Goal: Task Accomplishment & Management: Manage account settings

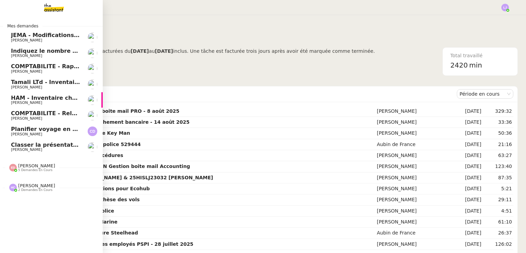
scroll to position [0, 3]
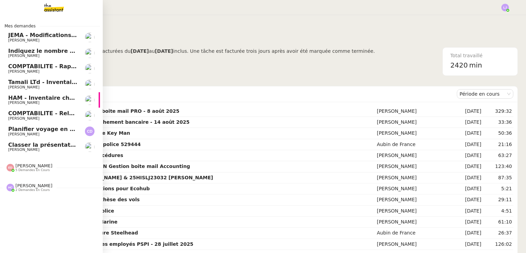
click at [49, 144] on span "Classer la présentation corporate dans Teams" at bounding box center [79, 144] width 142 height 7
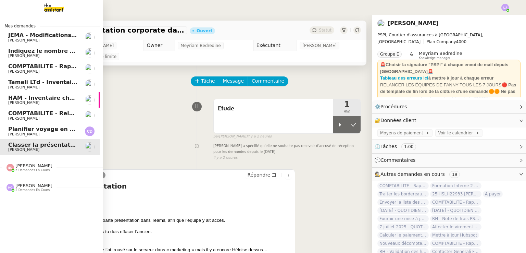
click at [63, 129] on span "Planifier voyage en [GEOGRAPHIC_DATA]" at bounding box center [71, 129] width 126 height 7
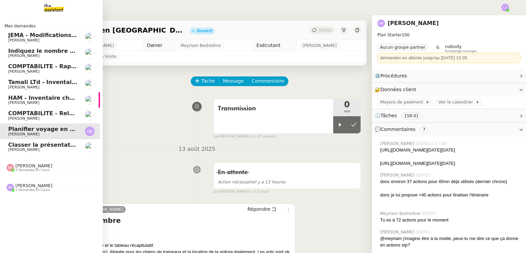
click at [12, 144] on span "Classer la présentation corporate dans Teams" at bounding box center [79, 144] width 142 height 7
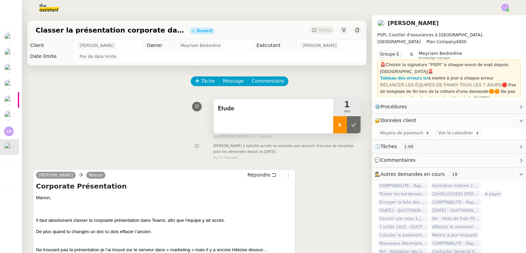
click at [333, 121] on div at bounding box center [340, 124] width 14 height 17
click at [333, 121] on div at bounding box center [346, 124] width 27 height 17
click at [333, 121] on div at bounding box center [340, 124] width 14 height 17
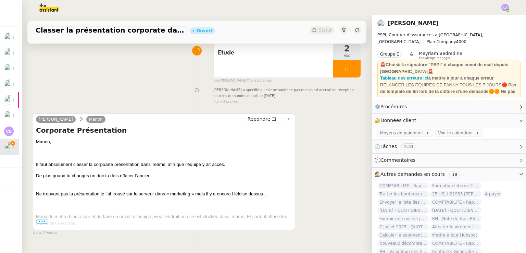
scroll to position [56, 0]
click at [44, 223] on span "•••" at bounding box center [42, 220] width 12 height 5
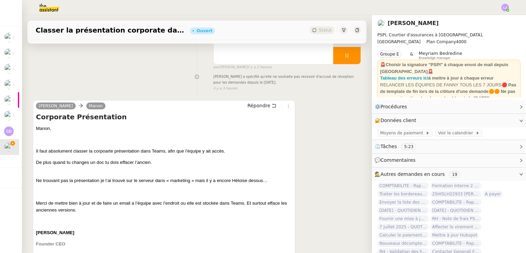
scroll to position [70, 0]
click at [133, 163] on span "De plus quand tu changes un doc tu dois effacer l’ancien." at bounding box center [94, 161] width 116 height 5
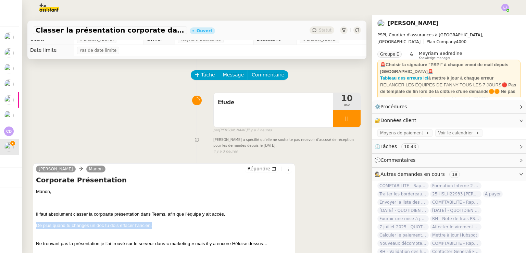
scroll to position [5, 0]
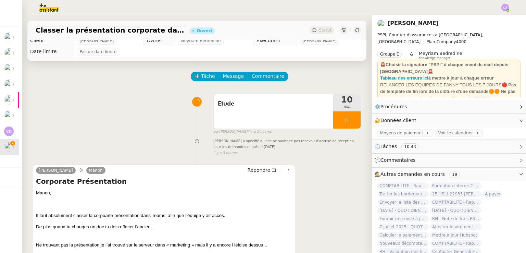
click at [137, 191] on p "Manon," at bounding box center [164, 192] width 256 height 7
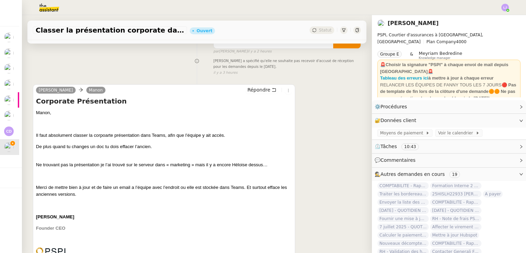
scroll to position [85, 0]
click at [144, 164] on span "Ne trouvant pas la présentation je l’ai trouvé sur le serveur dans « marketing …" at bounding box center [151, 164] width 231 height 5
click at [161, 168] on p "Ne trouvant pas la présentation je l’ai trouvé sur le serveur dans « marketing …" at bounding box center [164, 162] width 256 height 14
click at [144, 167] on span "Ne trouvant pas la présentation je l’ai trouvé sur le serveur dans « marketing …" at bounding box center [151, 164] width 231 height 5
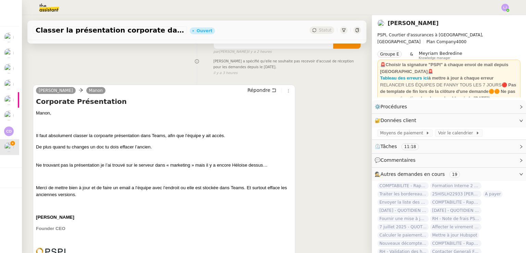
click at [150, 164] on span "Ne trouvant pas la présentation je l’ai trouvé sur le serveur dans « marketing …" at bounding box center [151, 164] width 231 height 5
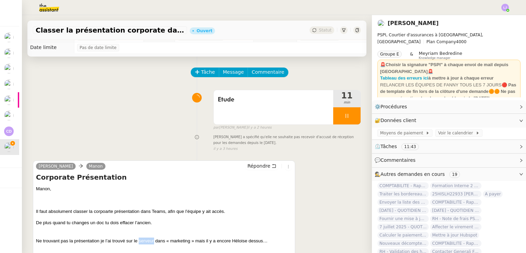
scroll to position [0, 0]
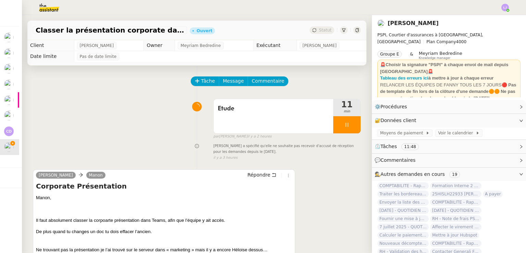
click at [186, 219] on span "Il faut absolument classer la corpoarte présentation dans Teams, afin que l’équ…" at bounding box center [130, 219] width 189 height 5
click at [81, 96] on div "Etude 11 min false par [PERSON_NAME] il y a 2 heures" at bounding box center [197, 117] width 328 height 44
click at [96, 158] on div "[PERSON_NAME] a spécifié qu'elle ne souhaite pas recevoir d'accusé de réception…" at bounding box center [197, 151] width 328 height 18
click at [179, 126] on div "Etude 13 min false par [PERSON_NAME] il y a 2 heures" at bounding box center [197, 117] width 328 height 44
drag, startPoint x: 332, startPoint y: 122, endPoint x: 345, endPoint y: 104, distance: 21.8
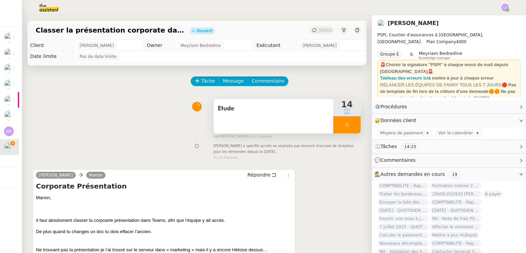
click at [345, 104] on div "14 min" at bounding box center [346, 116] width 27 height 34
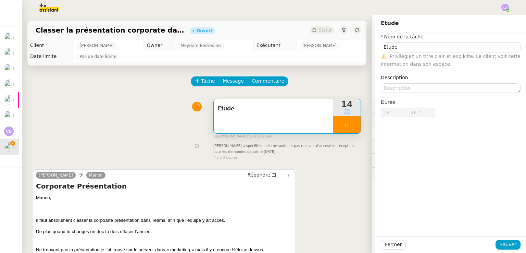
type input "27 ""
click at [316, 87] on div "Tâche Message Commentaire" at bounding box center [275, 84] width 169 height 16
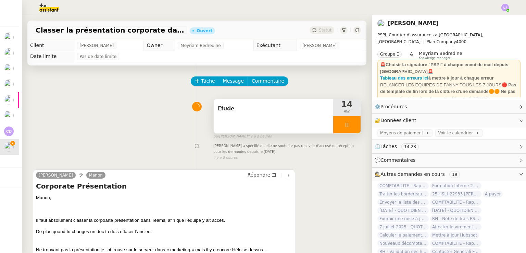
click at [344, 129] on div at bounding box center [346, 124] width 27 height 17
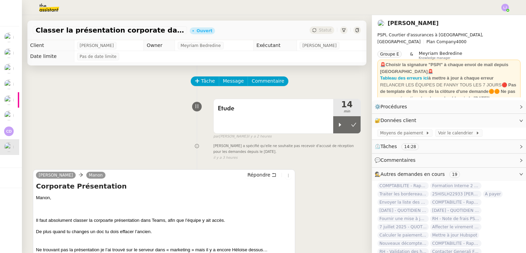
click at [169, 93] on div "Tâche Message Commentaire" at bounding box center [197, 84] width 328 height 16
click at [325, 93] on div "Tâche Message Commentaire" at bounding box center [275, 84] width 169 height 16
click at [96, 142] on div "[PERSON_NAME] a spécifié qu'elle ne souhaite pas recevoir d'accusé de réception…" at bounding box center [197, 151] width 328 height 18
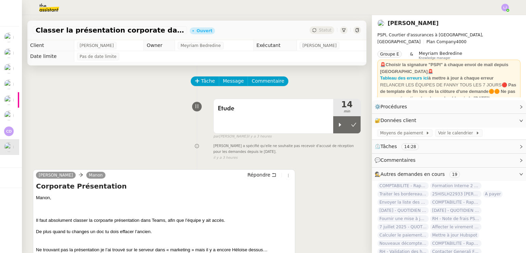
click at [333, 121] on div at bounding box center [340, 124] width 14 height 17
drag, startPoint x: 330, startPoint y: 121, endPoint x: 321, endPoint y: 180, distance: 59.5
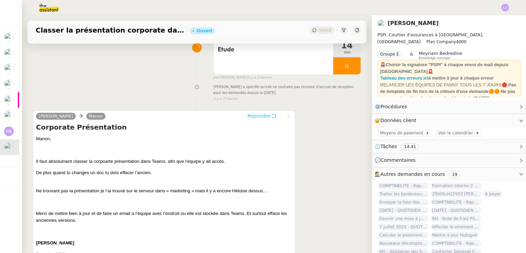
click at [255, 118] on span "Répondre" at bounding box center [258, 115] width 23 height 7
click at [345, 132] on body "Mes demandes JEMA - Modifications procédures [PERSON_NAME] Indiquez le nombre d…" at bounding box center [263, 126] width 526 height 253
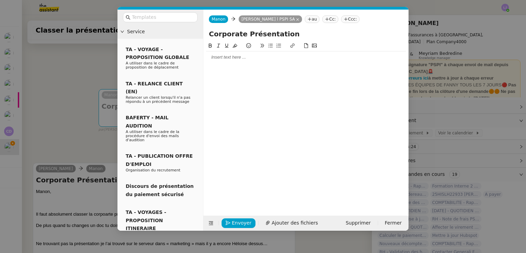
click at [272, 59] on div at bounding box center [305, 57] width 199 height 6
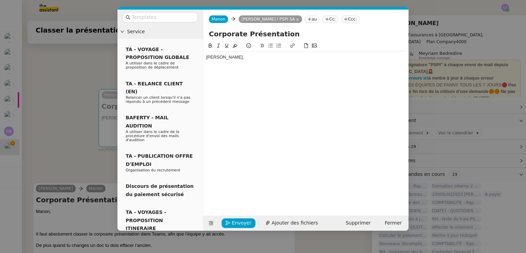
click at [225, 72] on div at bounding box center [305, 70] width 199 height 6
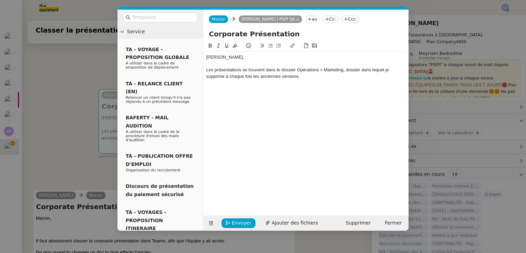
click at [387, 70] on div "Les présentations se trouvent dans le dossier Opérations > Marketing, dossier d…" at bounding box center [305, 73] width 199 height 13
click at [275, 77] on div "Les présentations se trouvent dans le dossier Opérations > Marketing, dossier d…" at bounding box center [305, 73] width 199 height 13
click at [399, 75] on div "Les présentations se trouvent dans le dossier Opérations > Marketing, dossier d…" at bounding box center [305, 73] width 199 height 13
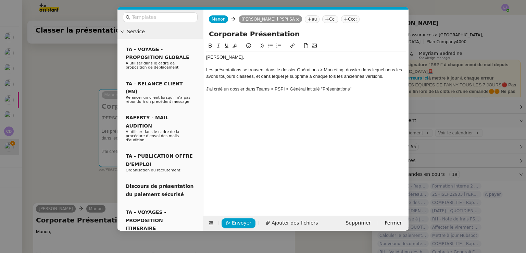
click at [285, 88] on div "J'ai créé un dossier dans Teams > PSPI > Général intitulé "Présentations"" at bounding box center [305, 89] width 199 height 6
click at [374, 89] on div "J'ai créé un dossier dans Teams > PSPI Equipes > Général intitulé "Présentation…" at bounding box center [305, 89] width 199 height 6
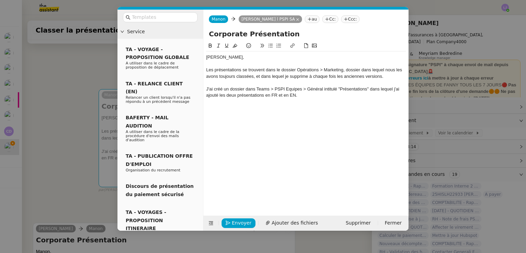
click at [389, 75] on div "Les présentations se trouvent dans le dossier Opérations > Marketing, dossier d…" at bounding box center [305, 73] width 199 height 13
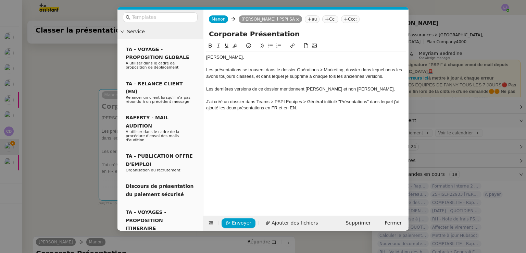
click at [311, 109] on div "J'ai créé un dossier dans Teams > PSPI Equipes > Général intitulé "Présentation…" at bounding box center [305, 105] width 199 height 13
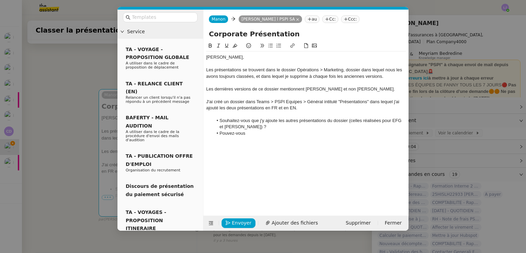
click at [371, 87] on div "Les dernières versions de ce dossier mentionnent [PERSON_NAME] et non [PERSON_N…" at bounding box center [305, 89] width 199 height 6
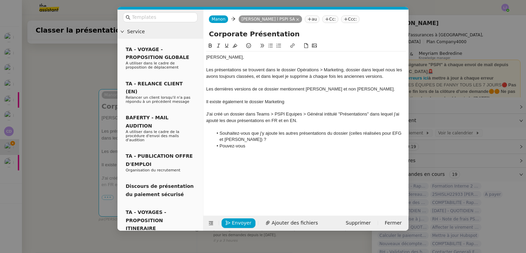
click at [264, 100] on div "Il existe également le dossier Marketing" at bounding box center [305, 102] width 199 height 6
click at [307, 102] on div "Il existe également le dossier Marketing" at bounding box center [305, 102] width 199 height 6
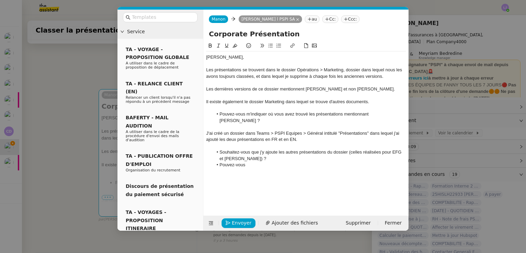
click at [206, 68] on div "Les présentations se trouvent dans le dossier Opérations > Marketing, dossier d…" at bounding box center [305, 73] width 199 height 13
click at [207, 130] on div "J'ai créé un dossier dans Teams > PSPI Equipes > Général intitulé "Présentation…" at bounding box center [305, 136] width 199 height 13
click at [257, 161] on li "Pouvez-vous" at bounding box center [309, 164] width 193 height 6
click at [257, 161] on li "Souhaitez-vous que je supprime les deux dossie" at bounding box center [309, 164] width 193 height 6
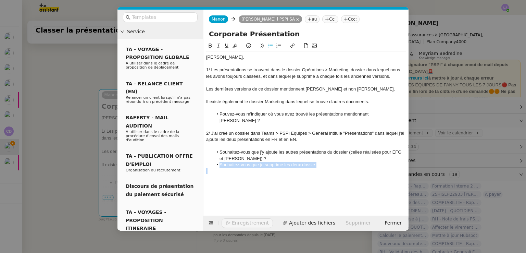
click at [257, 161] on li "Souhaitez-vous que je supprime les deux dossie" at bounding box center [309, 164] width 193 height 6
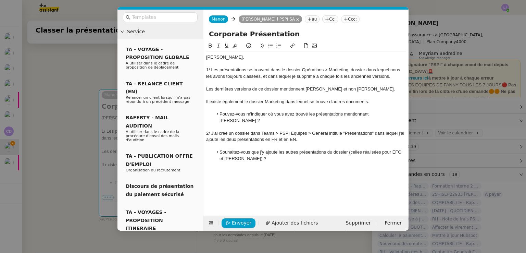
click at [102, 182] on nz-modal-container "Service TA - VOYAGE - PROPOSITION GLOBALE A utiliser dans le cadre de propositi…" at bounding box center [263, 126] width 526 height 253
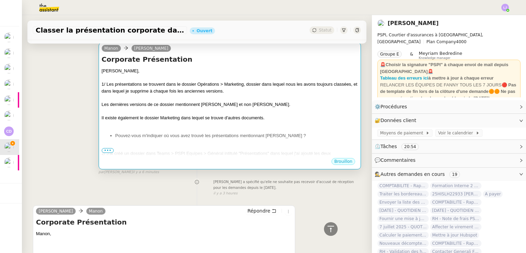
scroll to position [101, 0]
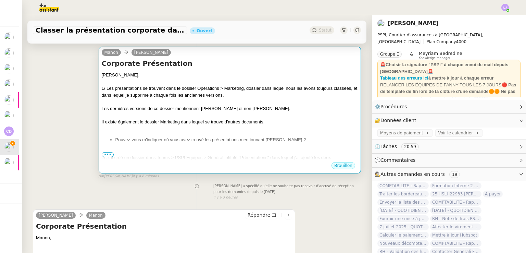
click at [255, 128] on div at bounding box center [230, 128] width 256 height 7
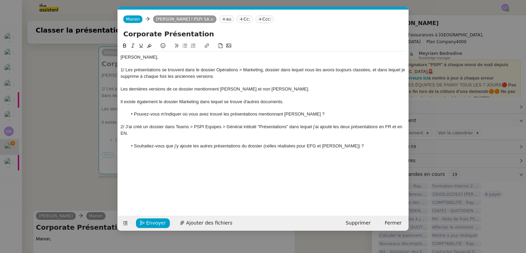
scroll to position [0, 14]
click at [353, 147] on li "Souhaitez-vous que j'y ajoute les autres présentations du dossier (celles réali…" at bounding box center [266, 146] width 279 height 6
click at [288, 98] on div at bounding box center [262, 95] width 285 height 6
click at [292, 102] on div "Il existe également le dossier Marketing dans lequel se trouve d'autres documen…" at bounding box center [262, 102] width 285 height 6
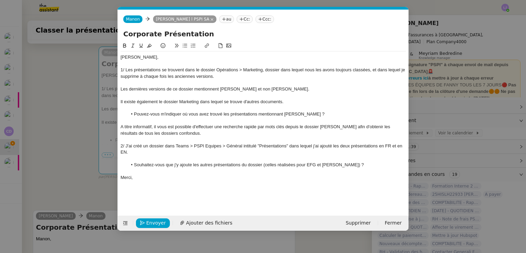
click at [263, 128] on div "A titre informatif, il vous est possible d'effectuer une recherche rapide par m…" at bounding box center [262, 130] width 285 height 13
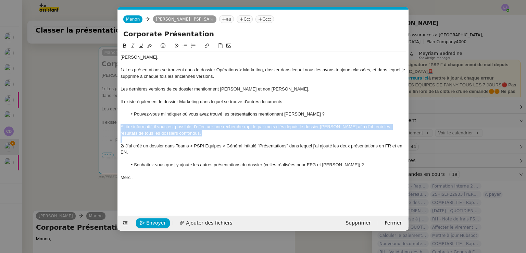
click at [263, 128] on div "A titre informatif, il vous est possible d'effectuer une recherche rapide par m…" at bounding box center [262, 130] width 285 height 13
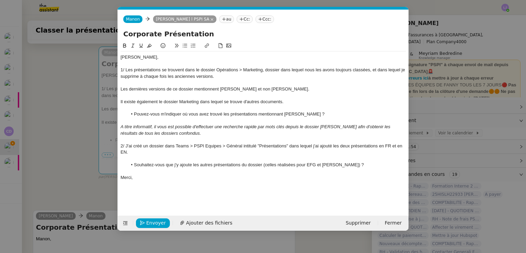
click at [218, 88] on div "Les dernières versions de ce dossier mentionnent [PERSON_NAME] et non [PERSON_N…" at bounding box center [262, 89] width 285 height 6
click at [183, 182] on div at bounding box center [262, 183] width 285 height 6
click at [199, 100] on div "Il existe également le dossier Marketing dans lequel se trouve d'autres documen…" at bounding box center [262, 102] width 285 height 6
click at [355, 164] on li "Souhaitez-vous que j'y ajoute les autres présentations du dossier (celles réali…" at bounding box center [266, 164] width 279 height 6
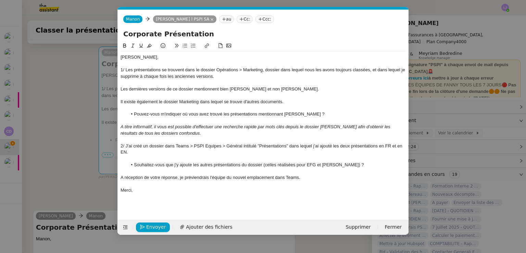
click at [161, 180] on div "A réception de votre réponse, je préviendrais l'équipe du nouvel emplacement da…" at bounding box center [262, 177] width 285 height 6
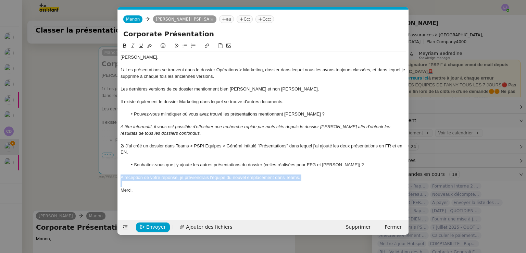
click at [161, 180] on div "A réception de votre réponse, je préviendrais l'équipe du nouvel emplacement da…" at bounding box center [262, 177] width 285 height 6
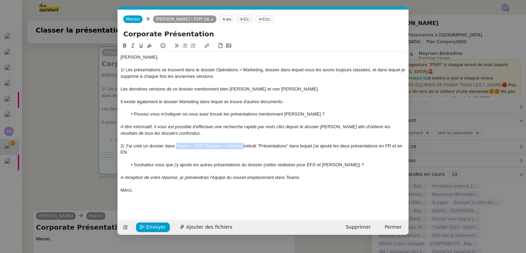
drag, startPoint x: 175, startPoint y: 145, endPoint x: 243, endPoint y: 146, distance: 67.4
click at [243, 146] on div "2/ J'ai créé un dossier dans Teams > PSPI Equipes > Général intitulé "Présentat…" at bounding box center [262, 149] width 285 height 13
click at [276, 147] on div "2/ J'ai créé un dossier dans Teams > PSPI Equipes > Général intitulé "Présentat…" at bounding box center [262, 149] width 285 height 13
drag, startPoint x: 214, startPoint y: 69, endPoint x: 263, endPoint y: 70, distance: 48.9
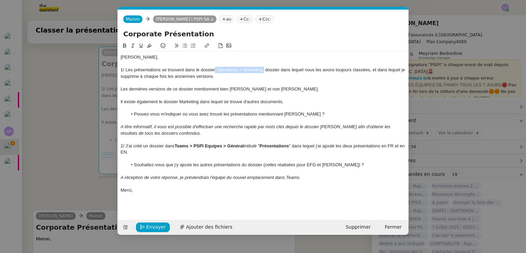
click at [263, 70] on div "1/ Les présentations se trouvent dans le dossier Opérations > Marketing, dossie…" at bounding box center [262, 73] width 285 height 13
click at [186, 101] on div "Il existe également le dossier Marketing dans lequel se trouve d'autres documen…" at bounding box center [262, 102] width 285 height 6
click at [208, 191] on div "Merci," at bounding box center [262, 190] width 285 height 6
click at [152, 225] on span "Envoyer" at bounding box center [156, 227] width 20 height 8
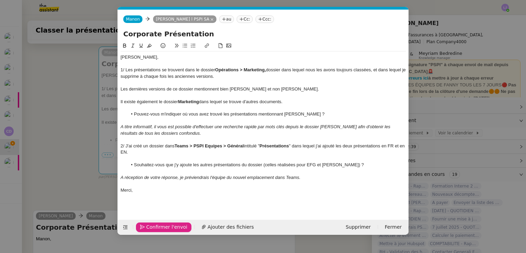
click at [152, 225] on span "Confirmer l'envoi" at bounding box center [166, 227] width 41 height 8
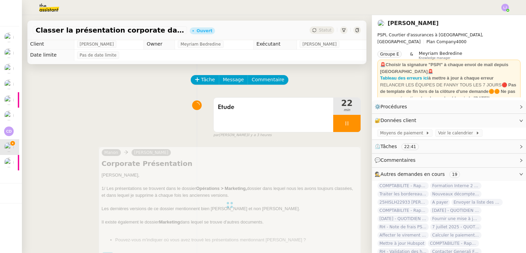
scroll to position [0, 0]
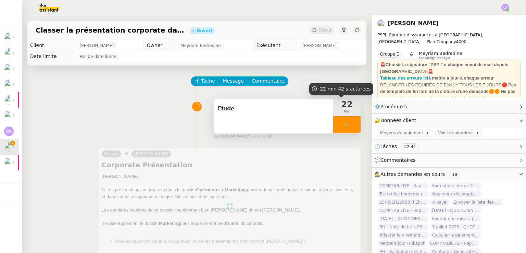
click at [294, 117] on div "Etude" at bounding box center [272, 116] width 119 height 34
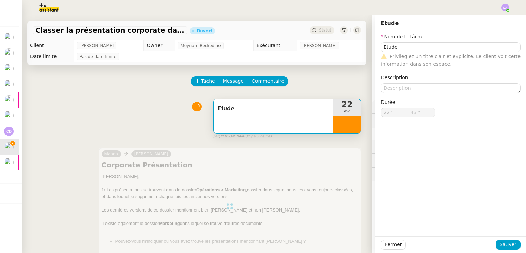
type input "Etude"
type input "22 '"
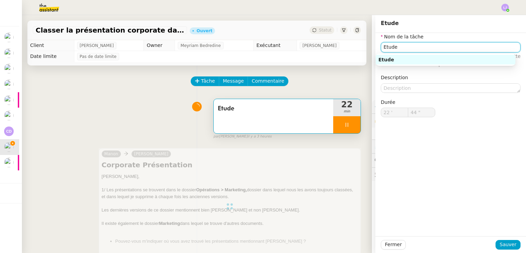
click at [408, 47] on input "Etude" at bounding box center [450, 47] width 140 height 10
type input "52 ""
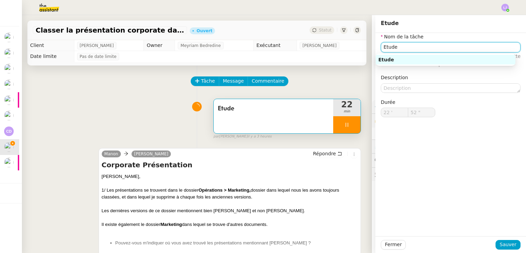
type input "Etude"
type input "22 '"
type input "53 ""
type input "Etude"
type input "22 '"
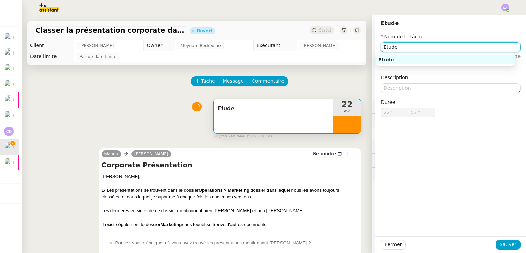
type input "53 ""
type input "Etude"
type input "22 '"
type input "54 ""
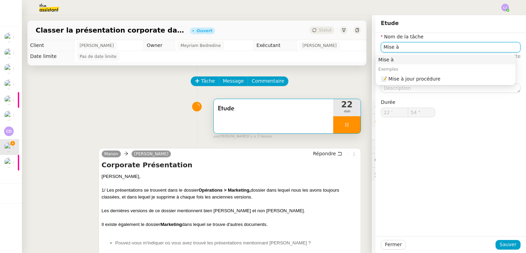
type input "Mise àj"
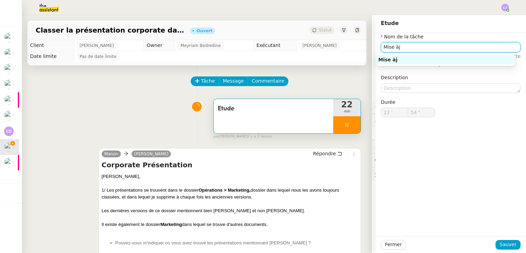
type input "55 ""
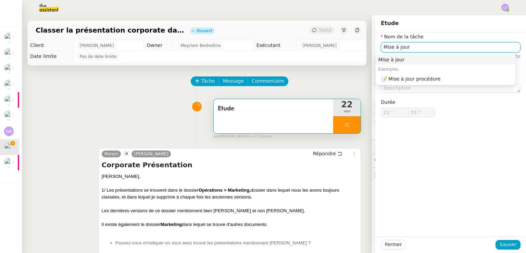
type input "Mise à jour"
type input "56 ""
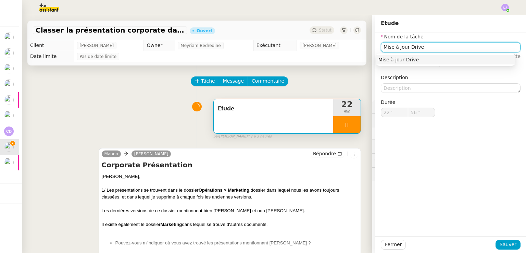
type input "Mise à jour Drive e"
type input "57 ""
type input "Mise à jour Drive et Teams"
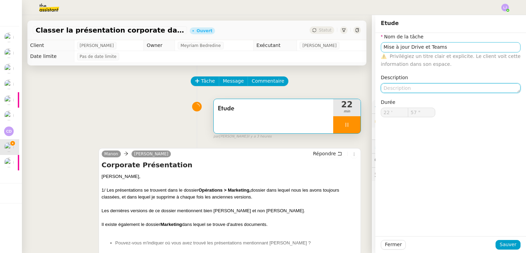
type input "58 ""
type textarea "R"
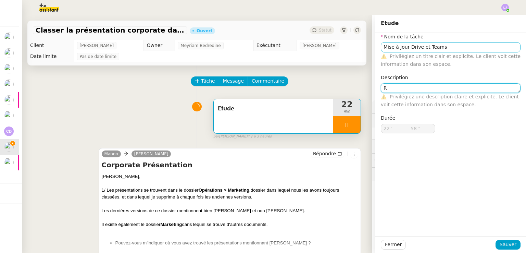
type input "59 ""
type textarea "Recherches,"
type input "23 '"
type input "0 ""
type textarea "Recherches, créa"
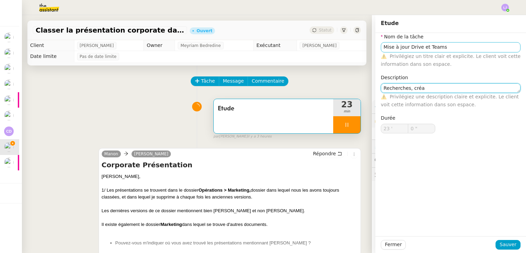
type input "1 ""
type textarea "Recherches, création de do"
type input "2 ""
type textarea "Recherches, création de dossiers,"
type input "3 ""
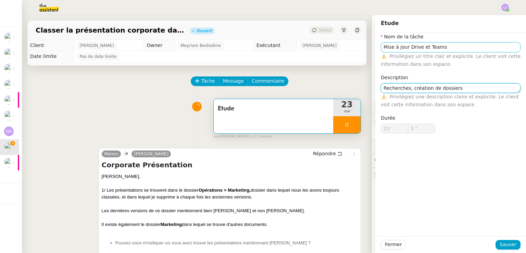
type textarea "Recherches, création de dossier"
type input "4 ""
type textarea "Recherches, création de dossier,"
type input "5 ""
type textarea "Recherches, création de dossier, déplacem"
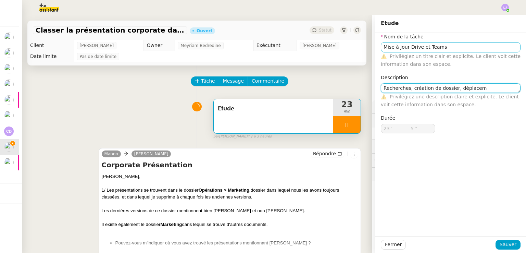
type input "6 ""
type textarea "Recherches, création de dossier, déplacement de f"
type input "7 ""
type textarea "Recherches, création de dossier, déplacement de fichiers"
type input "9 ""
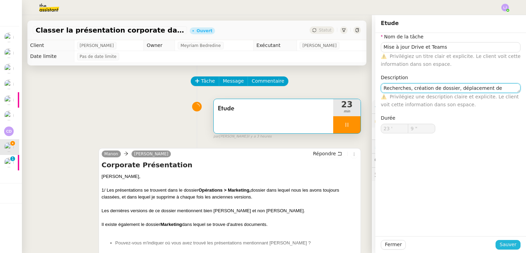
type textarea "Recherches, création de dossier, déplacement de fichiers"
click at [510, 242] on span "Sauver" at bounding box center [507, 244] width 17 height 8
type input "10 ""
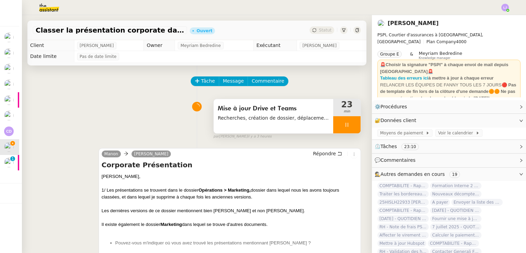
click at [344, 128] on div at bounding box center [346, 124] width 27 height 17
click at [347, 128] on button at bounding box center [354, 124] width 14 height 17
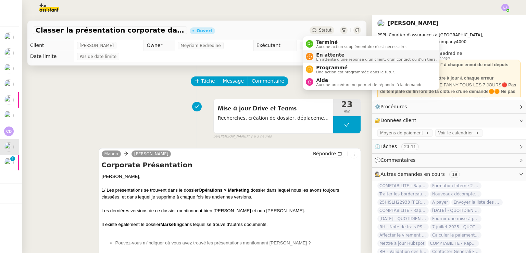
click at [325, 57] on span "En attente d'une réponse d'un client, d'un contact ou d'un tiers." at bounding box center [376, 59] width 120 height 4
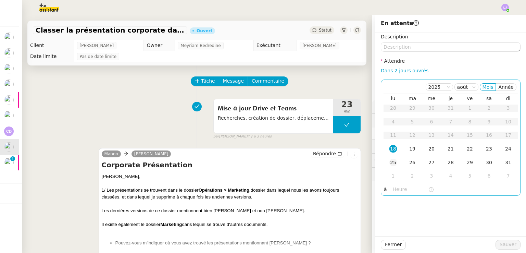
click at [389, 159] on div "25" at bounding box center [393, 162] width 8 height 8
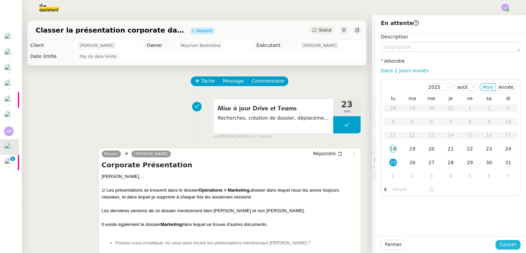
click at [505, 241] on span "Sauver" at bounding box center [507, 244] width 17 height 8
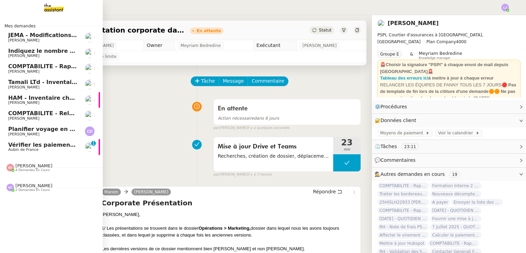
click at [24, 152] on span "Aubin de France" at bounding box center [23, 149] width 30 height 4
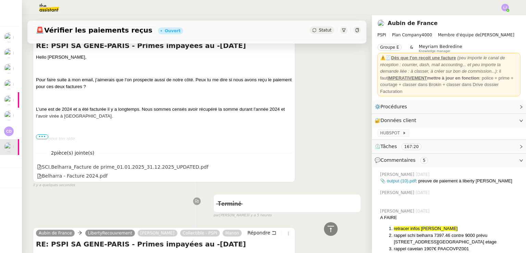
scroll to position [103, 0]
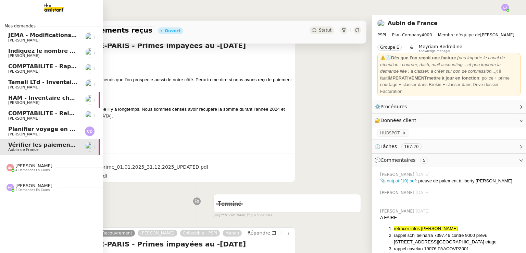
click at [57, 129] on span "Planifier voyage en [GEOGRAPHIC_DATA]" at bounding box center [71, 129] width 126 height 7
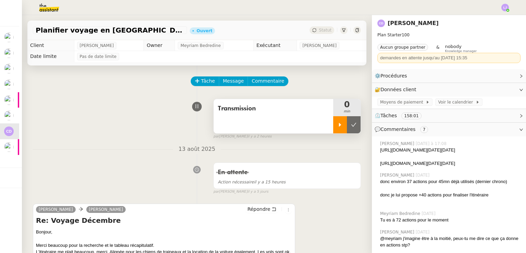
click at [333, 131] on div at bounding box center [340, 124] width 14 height 17
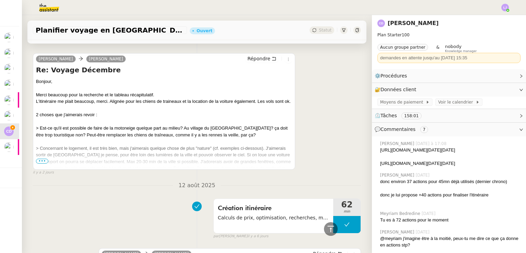
click at [44, 161] on span "•••" at bounding box center [42, 160] width 12 height 5
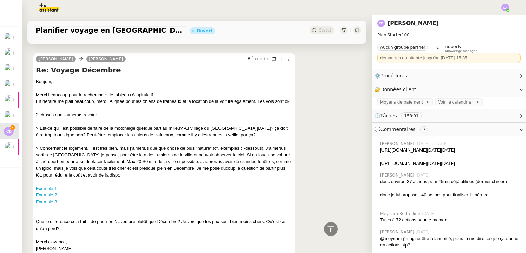
scroll to position [0, 0]
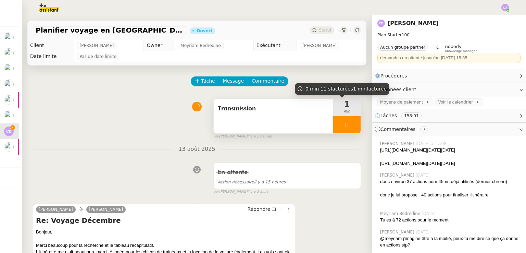
click at [350, 122] on div at bounding box center [346, 124] width 27 height 17
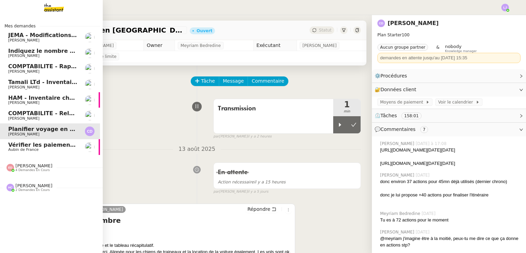
click at [35, 113] on span "COMPTABILITE - Relances factures impayées - août 2025" at bounding box center [95, 113] width 174 height 7
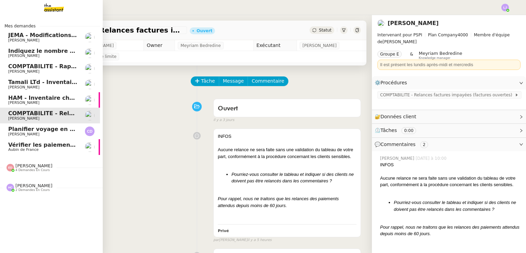
click at [76, 71] on link "COMPTABILITE - Rapprochement bancaire - [DATE] [PERSON_NAME]" at bounding box center [48, 69] width 103 height 16
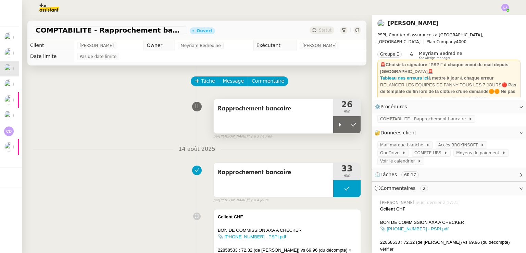
click at [323, 123] on div "Rapprochement bancaire" at bounding box center [272, 116] width 119 height 34
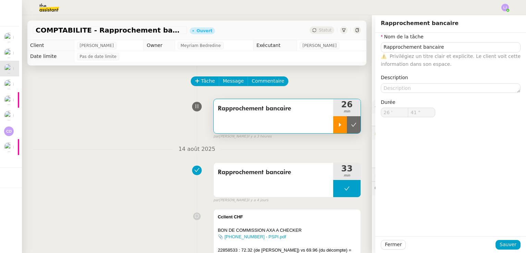
click at [337, 127] on icon at bounding box center [339, 124] width 5 height 5
type input "Rapprochement bancaire"
type input "26 '"
type input "41 ""
type input "Rapprochement bancaire"
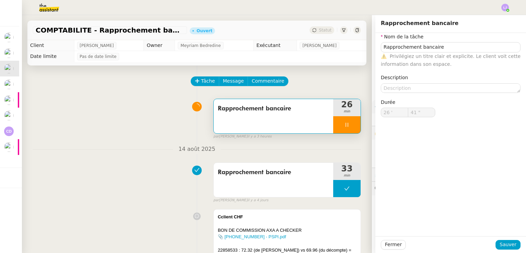
type input "26 '"
type input "59 ""
type input "27 '"
type input "59 ""
type input "28 '"
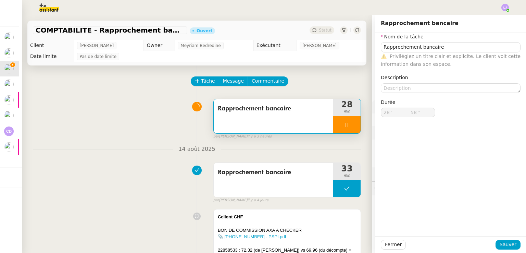
type input "59 ""
type input "29 '"
type input "59 ""
type input "30 '"
type input "53 ""
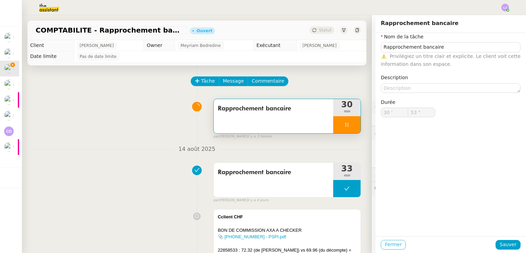
click at [385, 243] on span "Fermer" at bounding box center [393, 244] width 17 height 8
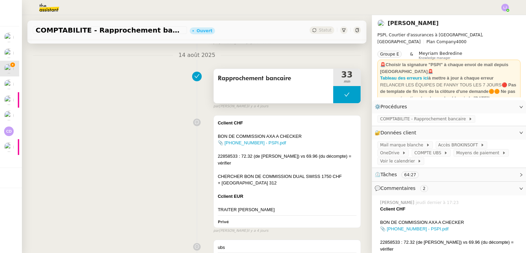
scroll to position [94, 0]
click at [445, 122] on span "COMPTABILITE - Rapprochement bancaire" at bounding box center [424, 118] width 88 height 7
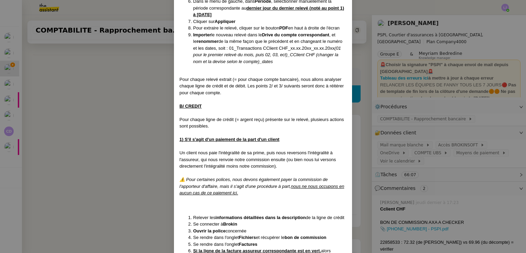
scroll to position [439, 0]
click at [70, 205] on nz-modal-container "Créée le [DATE] MAJ le [DATE] MAJ Procédure : rapprochement bancaire Contexte :…" at bounding box center [263, 126] width 526 height 253
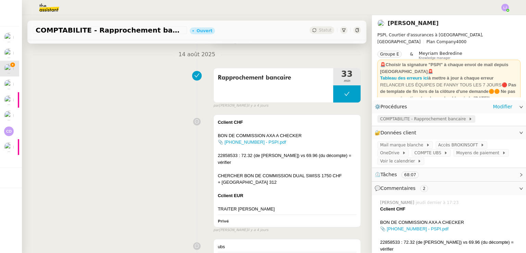
click at [419, 121] on span "COMPTABILITE - Rapprochement bancaire" at bounding box center [424, 118] width 88 height 7
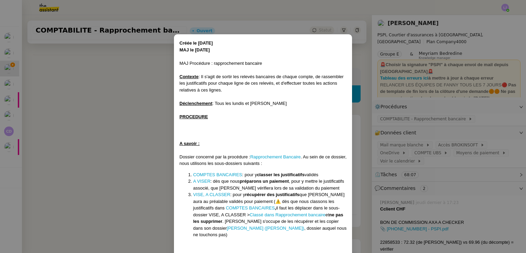
click at [385, 152] on nz-modal-container "Créée le [DATE] MAJ le [DATE] MAJ Procédure : rapprochement bancaire Contexte :…" at bounding box center [263, 126] width 526 height 253
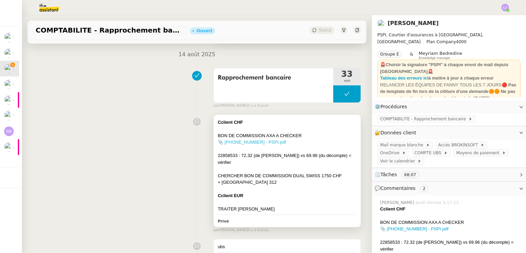
click at [264, 144] on link "📎 [PHONE_NUMBER] - PSPI.pdf" at bounding box center [252, 141] width 68 height 5
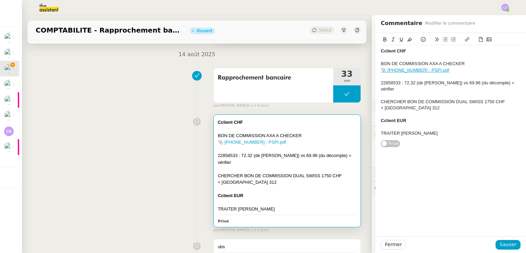
click at [466, 81] on div "22858533 : 72.32 (de [PERSON_NAME]) vs 69.96 (du décompte) = vérifier" at bounding box center [450, 86] width 140 height 13
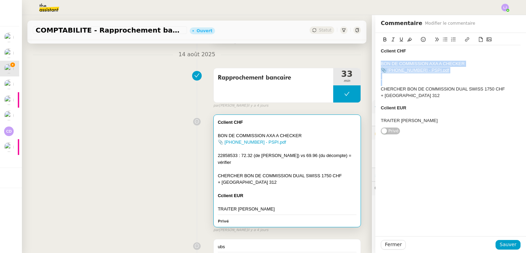
drag, startPoint x: 411, startPoint y: 81, endPoint x: 374, endPoint y: 61, distance: 42.1
click at [375, 61] on div "Cclient CHF BON DE COMMISSION AXA A CHECKER 📎 [PHONE_NUMBER] - PSPI.pdf CHERCHE…" at bounding box center [450, 84] width 151 height 102
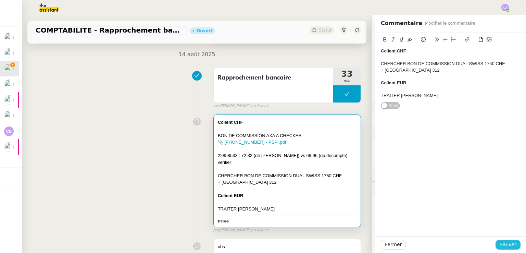
click at [502, 246] on span "Sauver" at bounding box center [507, 244] width 17 height 8
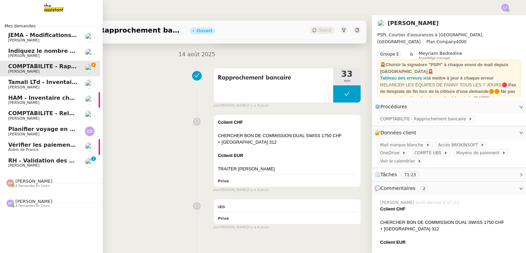
click at [60, 205] on nz-divider "[PERSON_NAME] 4 demandes en cours" at bounding box center [51, 202] width 103 height 9
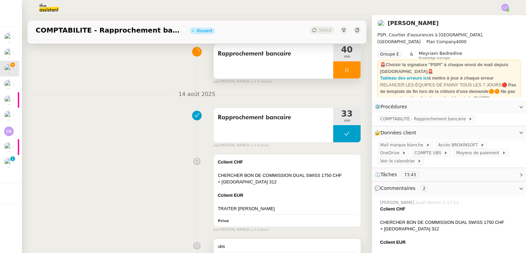
scroll to position [0, 3]
click at [263, 187] on div at bounding box center [287, 188] width 139 height 7
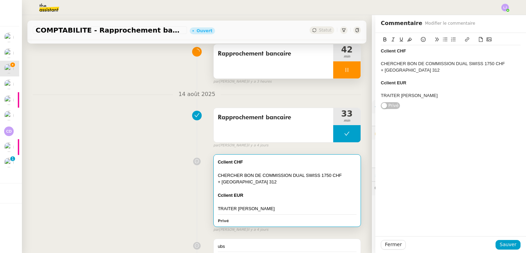
click at [500, 63] on div "CHERCHER BON DE COMMISSION DUAL SWISS 1750 CHF" at bounding box center [450, 64] width 140 height 6
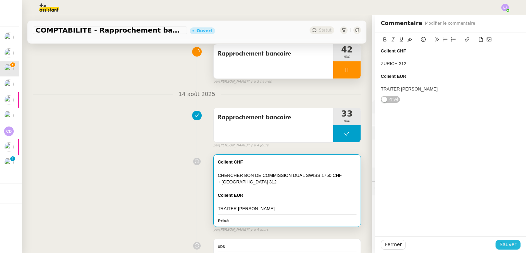
click at [510, 243] on span "Sauver" at bounding box center [507, 244] width 17 height 8
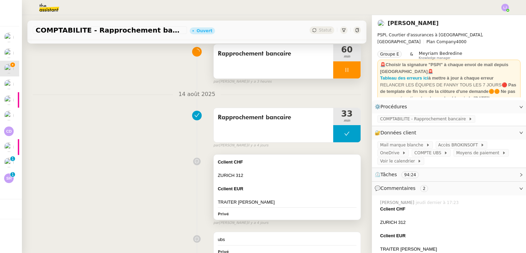
click at [297, 196] on div at bounding box center [287, 195] width 139 height 7
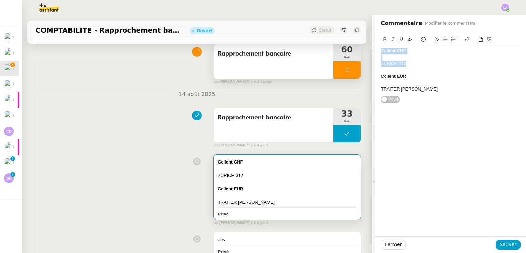
drag, startPoint x: 406, startPoint y: 61, endPoint x: 363, endPoint y: 44, distance: 46.5
click at [363, 44] on app-ticket "COMPTABILITE - Rapprochement bancaire - [DATE] Ouvert Statut Client [PERSON_NAM…" at bounding box center [274, 133] width 504 height 237
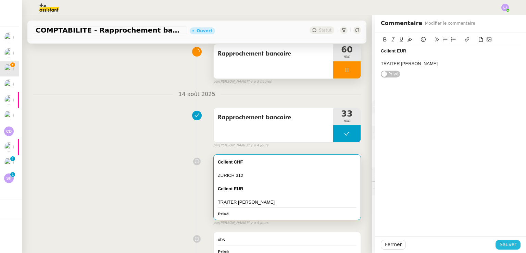
click at [509, 245] on span "Sauver" at bounding box center [507, 244] width 17 height 8
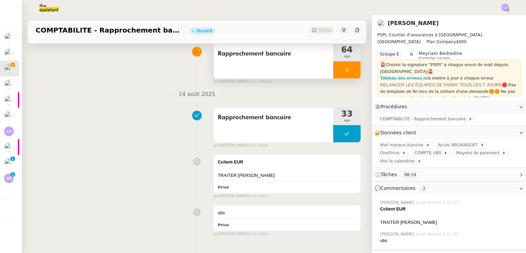
click at [334, 70] on div at bounding box center [346, 69] width 27 height 17
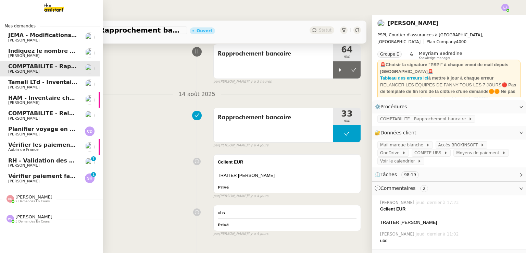
click at [41, 177] on span "Vérifier paiement facture 22930" at bounding box center [57, 175] width 99 height 7
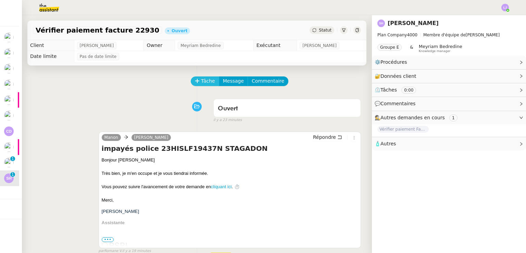
click at [202, 81] on span "Tâche" at bounding box center [208, 81] width 14 height 8
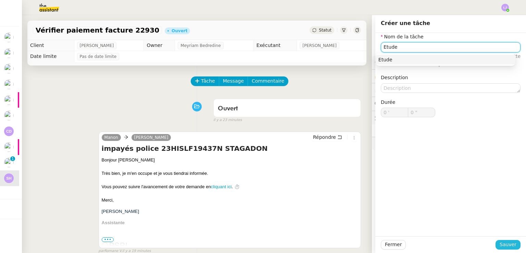
type input "Etude"
click at [501, 242] on span "Sauver" at bounding box center [507, 244] width 17 height 8
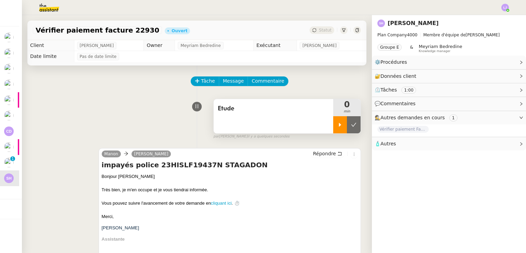
click at [333, 124] on div at bounding box center [340, 124] width 14 height 17
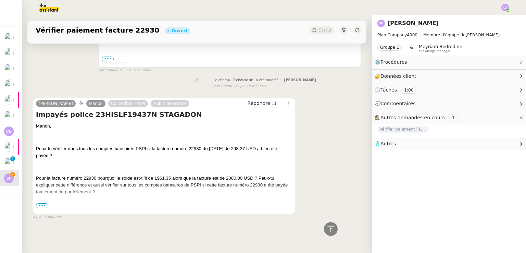
click at [41, 203] on span "•••" at bounding box center [42, 205] width 12 height 5
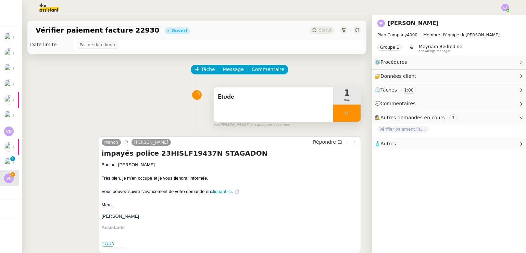
scroll to position [0, 0]
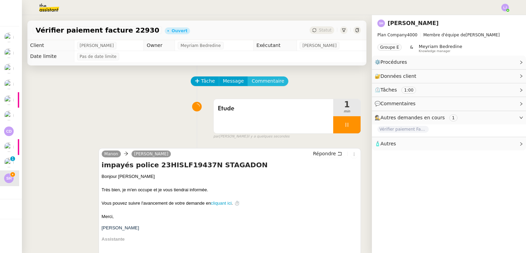
click at [270, 85] on span "Commentaire" at bounding box center [267, 81] width 33 height 8
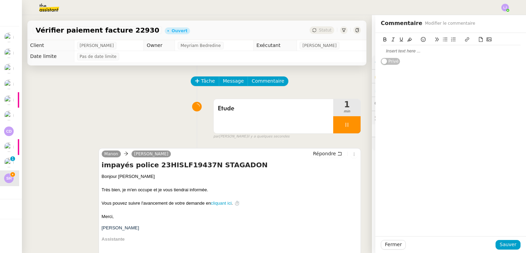
click at [397, 51] on div at bounding box center [450, 51] width 140 height 6
click at [508, 243] on span "Sauver" at bounding box center [507, 244] width 17 height 8
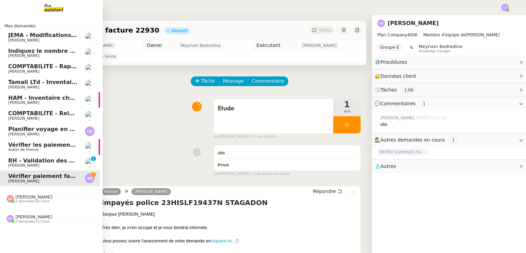
click at [41, 146] on span "Vérifier les paiements reçus" at bounding box center [51, 144] width 87 height 7
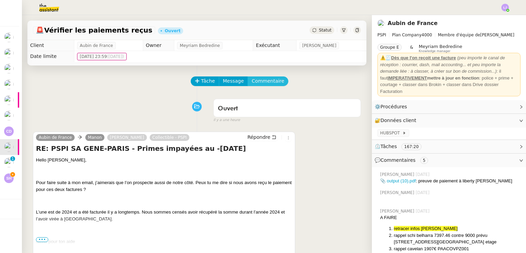
click at [267, 81] on span "Commentaire" at bounding box center [267, 81] width 33 height 8
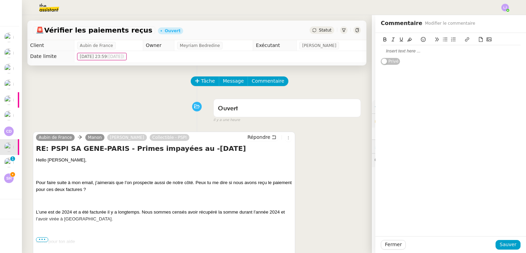
click at [412, 56] on div at bounding box center [450, 51] width 140 height 12
click at [504, 242] on span "Sauver" at bounding box center [507, 244] width 17 height 8
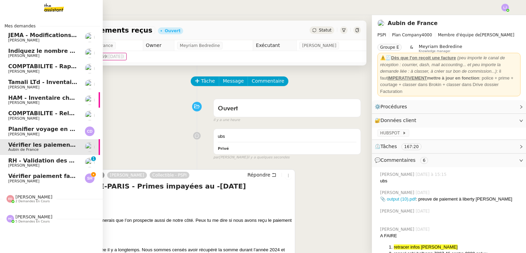
click at [15, 161] on span "RH - Validation des heures employés PSPI - 28 juillet 2025" at bounding box center [98, 160] width 180 height 7
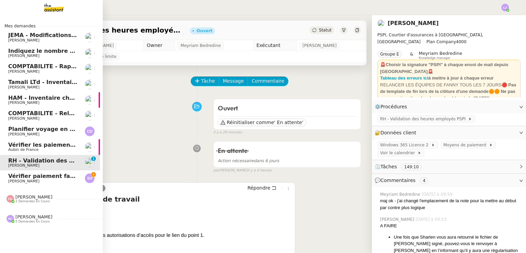
click at [52, 170] on link "Vérifier paiement facture 22930 [PERSON_NAME]" at bounding box center [48, 178] width 103 height 16
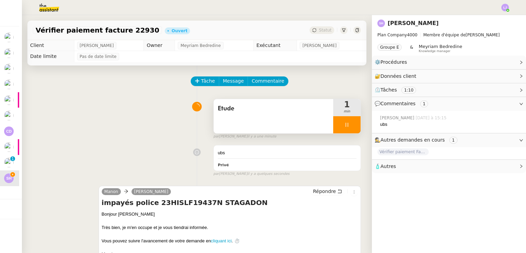
click at [347, 124] on div at bounding box center [346, 124] width 27 height 17
click at [351, 124] on icon at bounding box center [353, 124] width 5 height 5
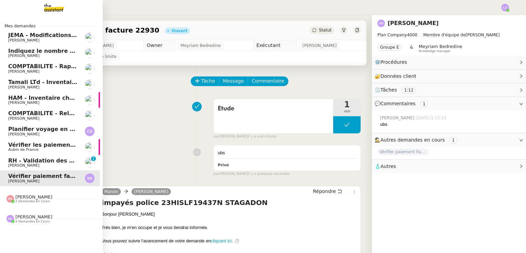
click at [36, 162] on span "RH - Validation des heures employés PSPI - 28 juillet 2025" at bounding box center [98, 160] width 180 height 7
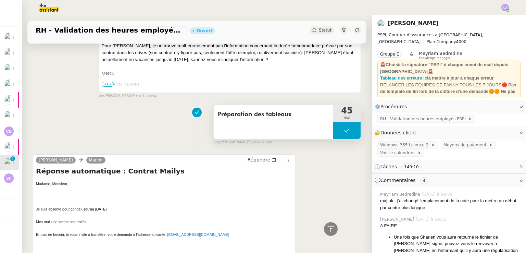
scroll to position [333, 0]
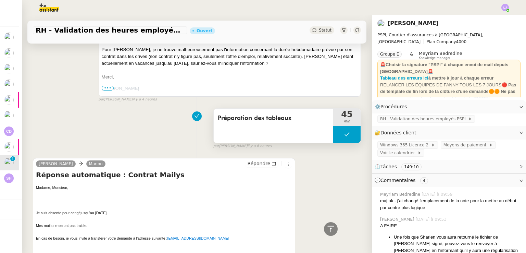
click at [333, 133] on button at bounding box center [346, 134] width 27 height 17
click at [337, 133] on icon at bounding box center [339, 133] width 5 height 5
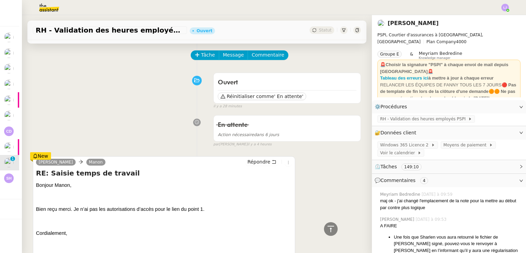
scroll to position [0, 0]
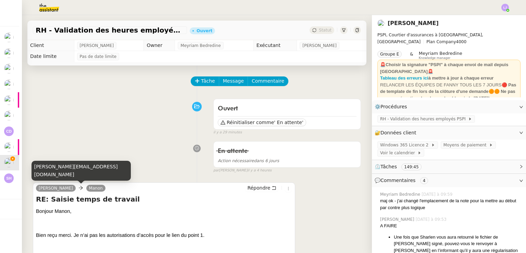
click at [54, 172] on div "[PERSON_NAME][EMAIL_ADDRESS][DOMAIN_NAME]" at bounding box center [80, 170] width 99 height 20
copy div "[PERSON_NAME][EMAIL_ADDRESS][DOMAIN_NAME]"
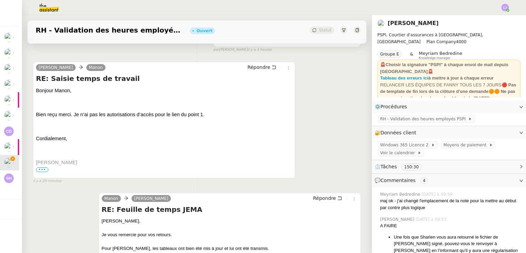
scroll to position [120, 0]
click at [257, 66] on span "Répondre" at bounding box center [258, 67] width 23 height 7
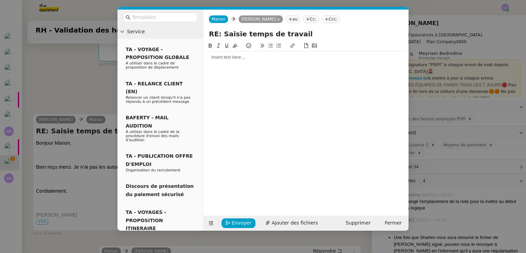
click at [259, 55] on div at bounding box center [305, 57] width 199 height 6
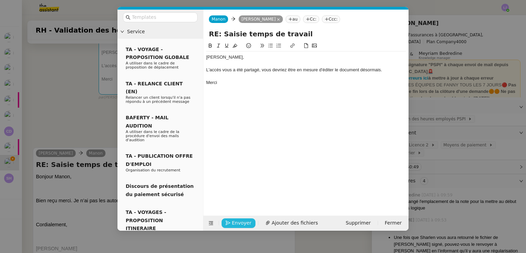
click at [235, 220] on span "Envoyer" at bounding box center [242, 223] width 20 height 8
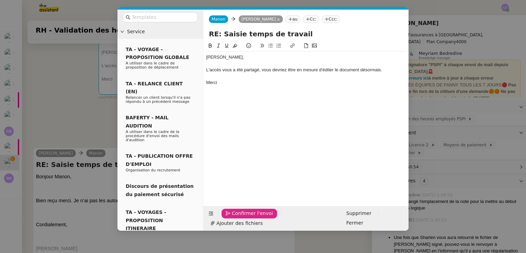
click at [235, 217] on span "Confirmer l'envoi" at bounding box center [252, 213] width 41 height 8
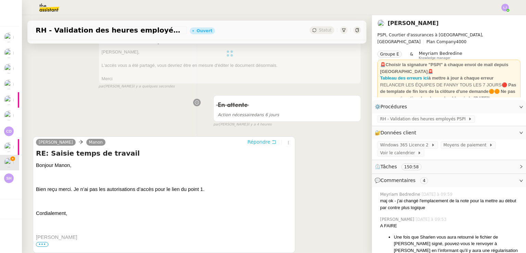
scroll to position [0, 0]
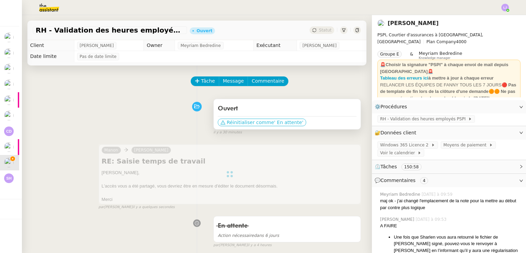
click at [241, 120] on span "Réinitialiser comme" at bounding box center [249, 122] width 47 height 7
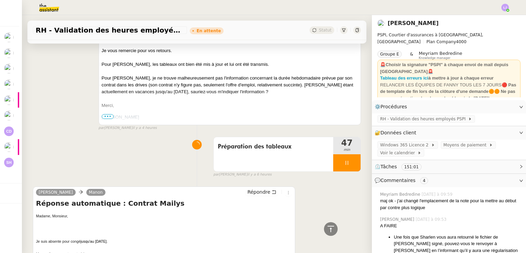
scroll to position [395, 0]
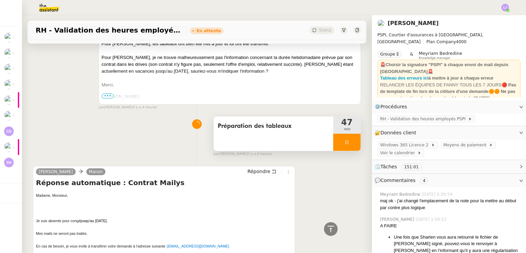
click at [345, 141] on div at bounding box center [346, 141] width 27 height 17
click at [351, 141] on icon at bounding box center [353, 141] width 5 height 5
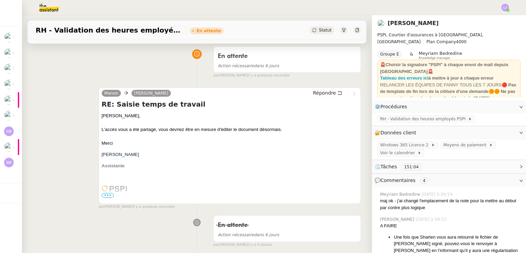
scroll to position [19, 0]
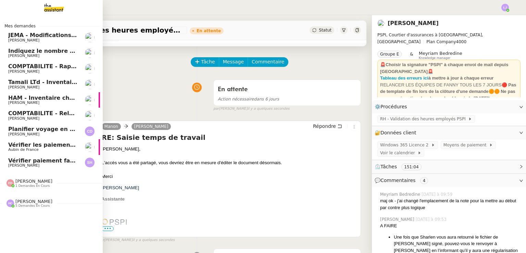
click at [62, 115] on span "COMPTABILITE - Relances factures impayées - août 2025" at bounding box center [95, 113] width 174 height 7
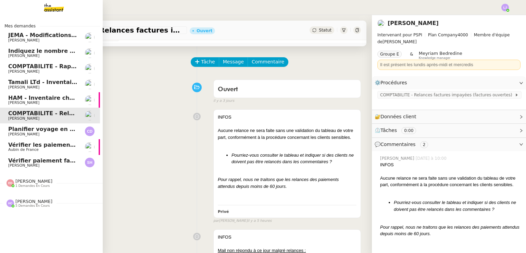
click at [68, 67] on span "COMPTABILITE - Rapprochement bancaire - 14 août 2025" at bounding box center [95, 66] width 175 height 7
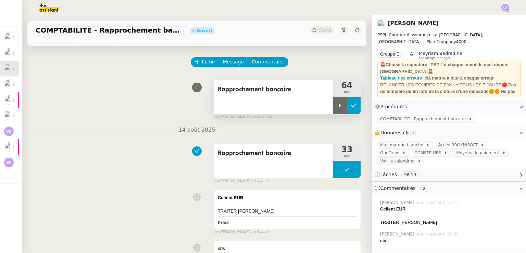
click at [347, 103] on button at bounding box center [354, 105] width 14 height 17
click at [333, 106] on button at bounding box center [346, 105] width 27 height 17
click at [339, 106] on icon at bounding box center [340, 105] width 2 height 4
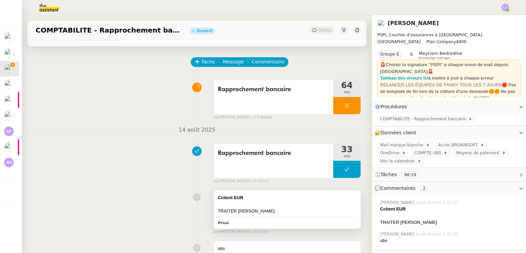
click at [310, 195] on div "Cclient EUR" at bounding box center [287, 197] width 139 height 7
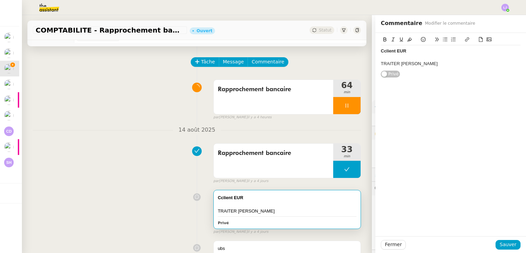
click at [429, 62] on div "🚨Choisir la signature "PSPI" à chaque envoi de mail depuis [GEOGRAPHIC_DATA]🚨" at bounding box center [449, 67] width 138 height 13
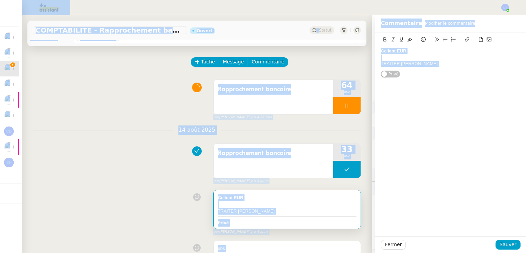
click at [412, 59] on div at bounding box center [450, 57] width 140 height 6
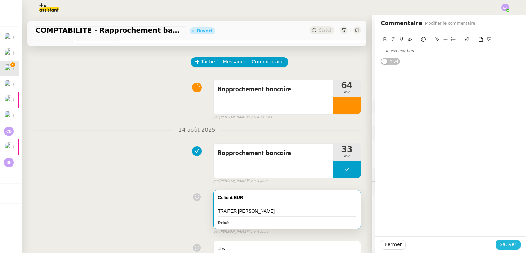
click at [506, 243] on span "Sauver" at bounding box center [507, 244] width 17 height 8
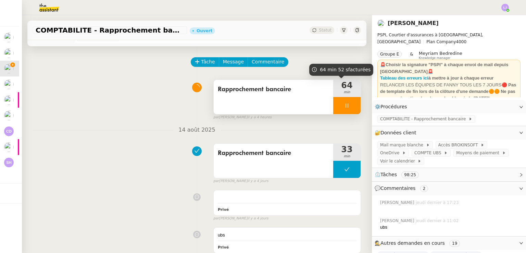
click at [344, 104] on div at bounding box center [346, 105] width 27 height 17
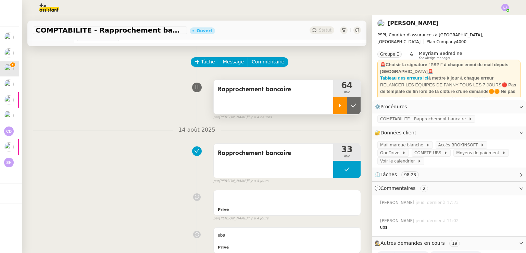
click at [351, 104] on icon at bounding box center [353, 105] width 5 height 5
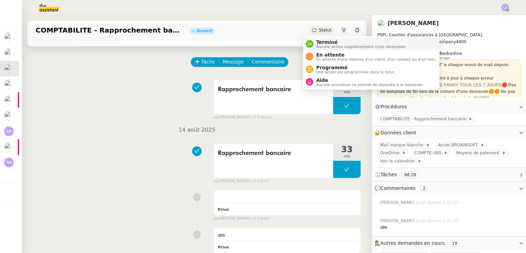
click at [322, 39] on span "Terminé" at bounding box center [361, 41] width 90 height 5
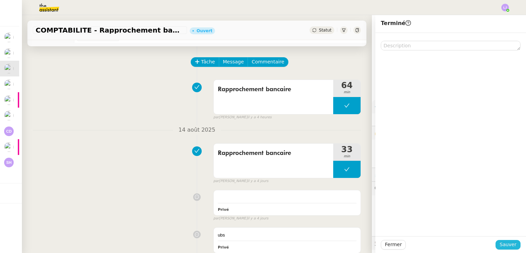
click at [499, 243] on span "Sauver" at bounding box center [507, 244] width 17 height 8
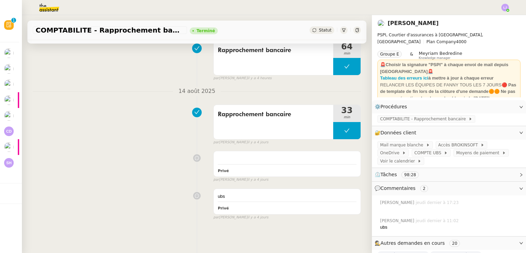
scroll to position [102, 0]
click at [288, 193] on div "ubs" at bounding box center [287, 196] width 139 height 7
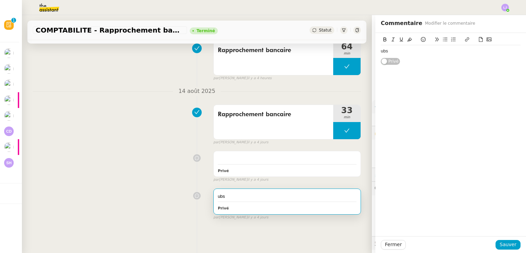
scroll to position [92, 0]
click at [425, 52] on div "ubs" at bounding box center [450, 51] width 140 height 6
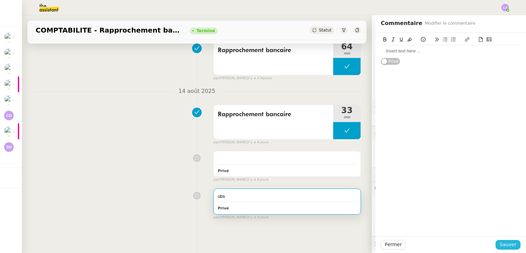
click at [504, 244] on span "Sauver" at bounding box center [507, 244] width 17 height 8
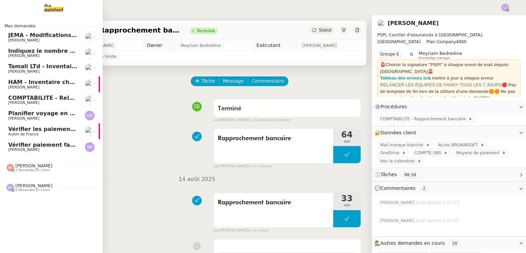
click at [69, 50] on span "Indiquez le nombre d'actions pour Ecohub" at bounding box center [73, 51] width 130 height 7
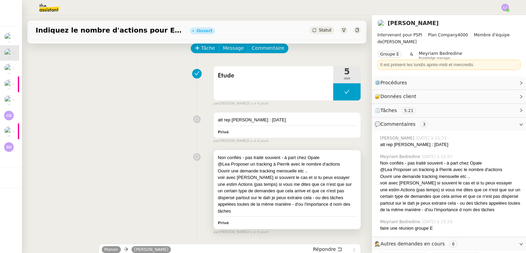
scroll to position [36, 0]
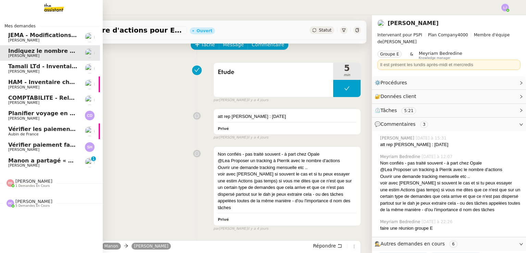
click at [81, 156] on link "Manon a partagé « TDT_Johanna_Massa 2025 PSPI – jusqu'au [DATE] – TEMPLATE » av…" at bounding box center [48, 163] width 103 height 16
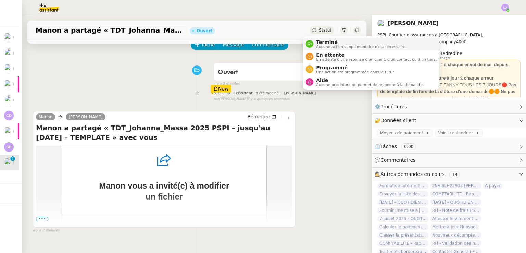
click at [323, 45] on span "Aucune action supplémentaire n'est nécessaire." at bounding box center [361, 47] width 90 height 4
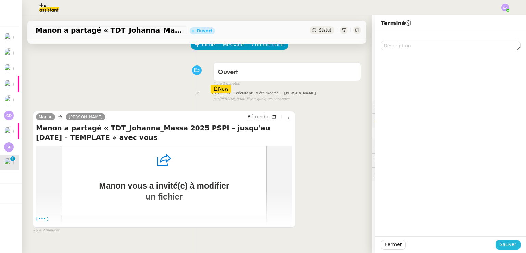
click at [503, 247] on span "Sauver" at bounding box center [507, 244] width 17 height 8
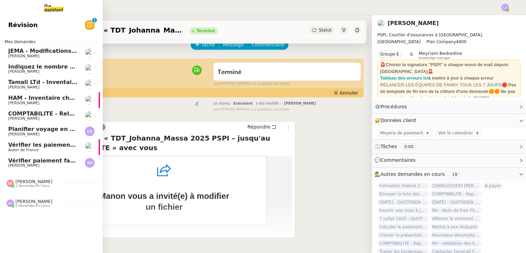
click at [83, 45] on link "JEMA - Modifications procédures [PERSON_NAME]" at bounding box center [48, 53] width 103 height 16
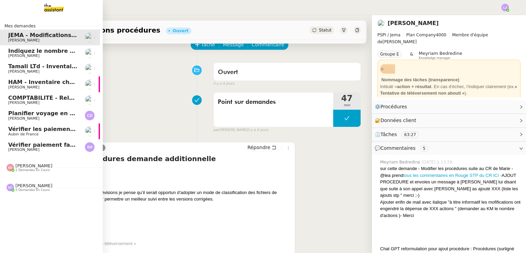
click at [74, 57] on link "Indiquez le nombre d'actions pour Ecohub [PERSON_NAME]" at bounding box center [48, 53] width 103 height 16
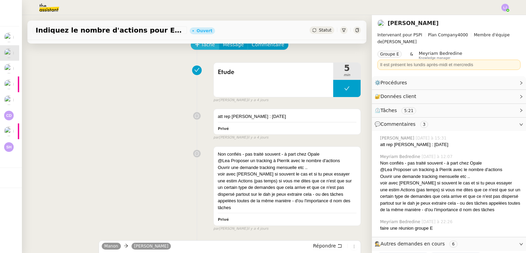
click at [201, 44] on span "Tâche" at bounding box center [208, 45] width 14 height 8
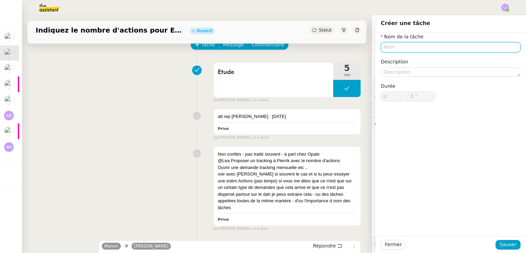
click at [397, 48] on input "text" at bounding box center [450, 47] width 140 height 10
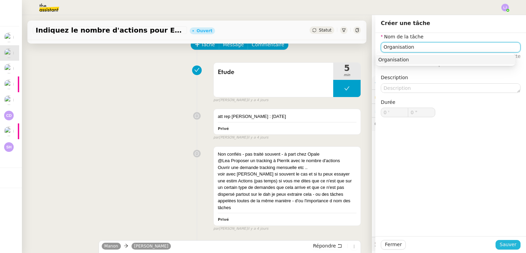
type input "Organisation"
click at [501, 242] on span "Sauver" at bounding box center [507, 244] width 17 height 8
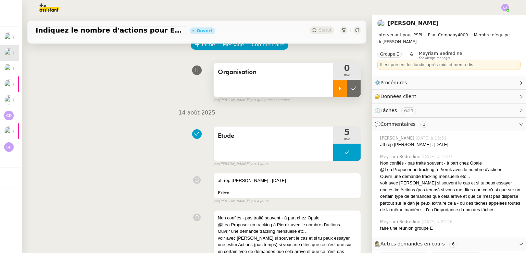
click at [335, 89] on div at bounding box center [340, 88] width 14 height 17
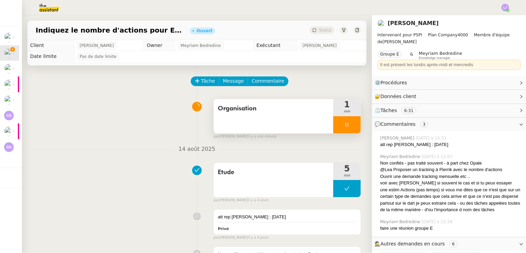
click at [333, 125] on div at bounding box center [346, 124] width 27 height 17
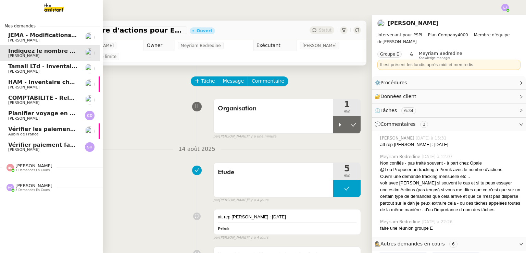
click at [8, 34] on span "JEMA - Modifications procédures" at bounding box center [58, 35] width 100 height 7
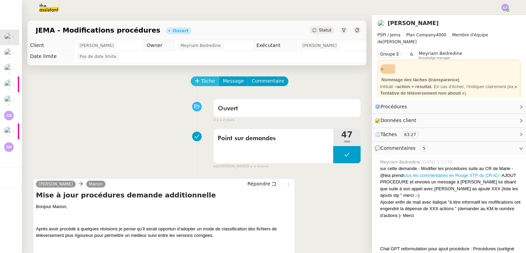
click at [207, 82] on span "Tâche" at bounding box center [208, 81] width 14 height 8
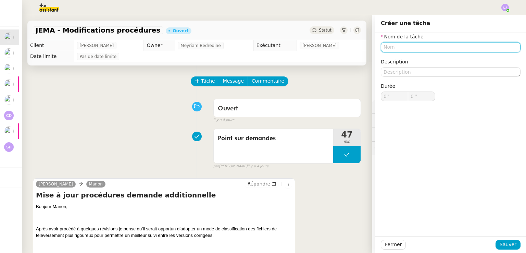
click at [412, 47] on input "text" at bounding box center [450, 47] width 140 height 10
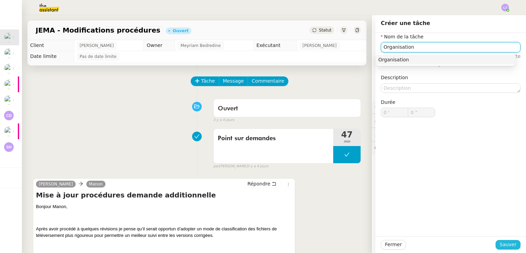
type input "Organisation"
click at [503, 243] on span "Sauver" at bounding box center [507, 244] width 17 height 8
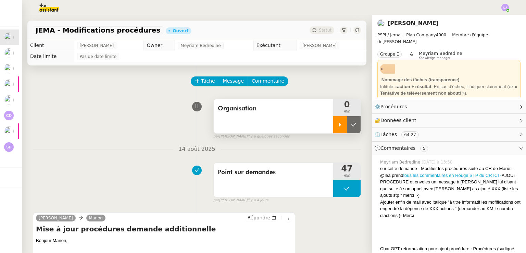
click at [337, 124] on icon at bounding box center [339, 124] width 5 height 5
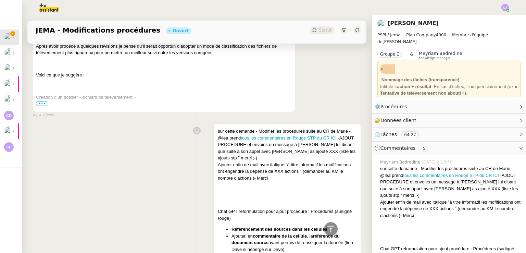
scroll to position [215, 0]
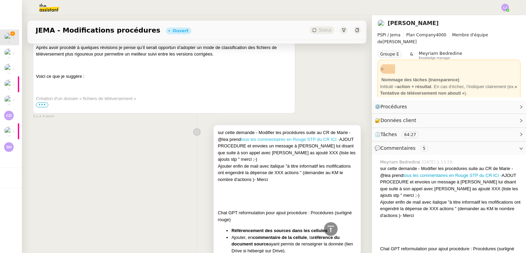
click at [285, 141] on link "tous les commentaires en Rouge STP du CR ICI -" at bounding box center [290, 139] width 98 height 5
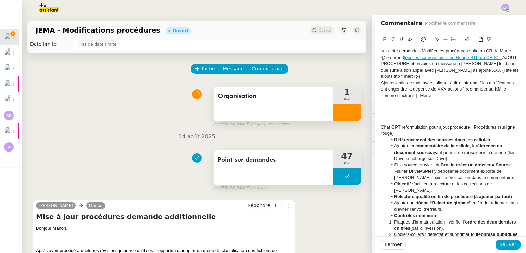
scroll to position [103, 0]
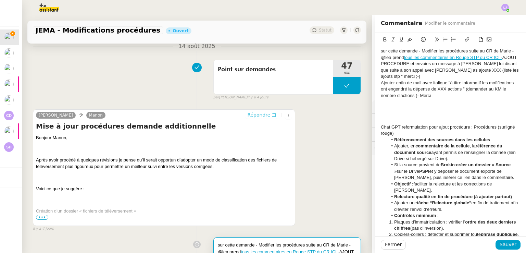
click at [248, 116] on span "Répondre" at bounding box center [258, 114] width 23 height 7
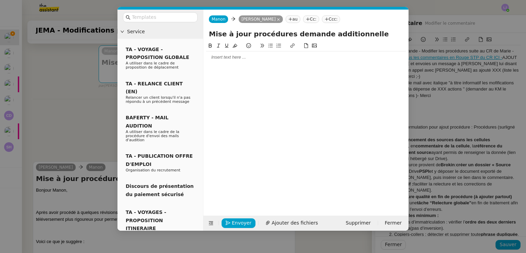
click at [226, 55] on div at bounding box center [305, 57] width 199 height 6
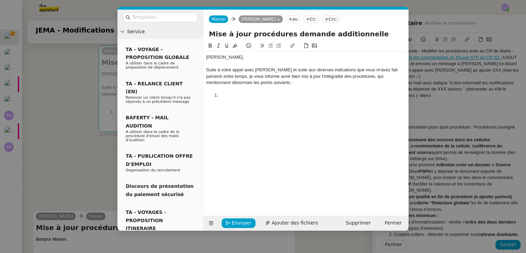
click at [44, 131] on nz-modal-container "Service TA - VOYAGE - PROPOSITION GLOBALE A utiliser dans le cadre de propositi…" at bounding box center [263, 126] width 526 height 253
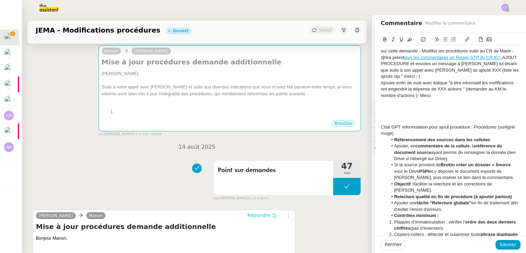
scroll to position [248, 0]
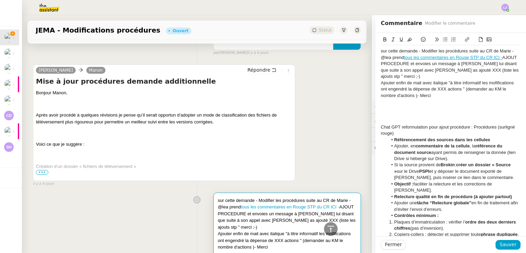
click at [43, 174] on span "•••" at bounding box center [42, 172] width 12 height 5
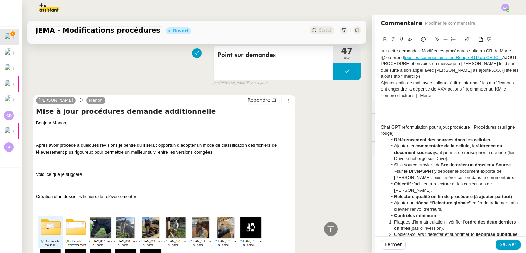
scroll to position [151, 0]
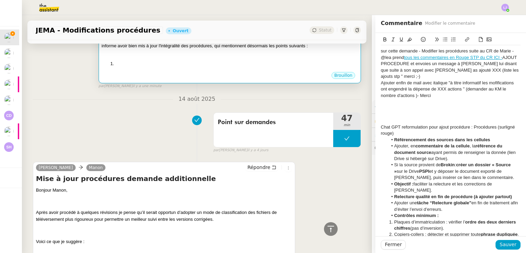
click at [153, 54] on div at bounding box center [230, 52] width 256 height 7
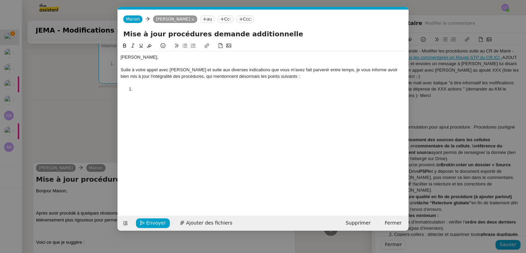
scroll to position [0, 14]
click at [151, 86] on li at bounding box center [266, 89] width 279 height 6
click at [38, 145] on nz-modal-container "Service TA - VOYAGE - PROPOSITION GLOBALE A utiliser dans le cadre de propositi…" at bounding box center [263, 126] width 526 height 253
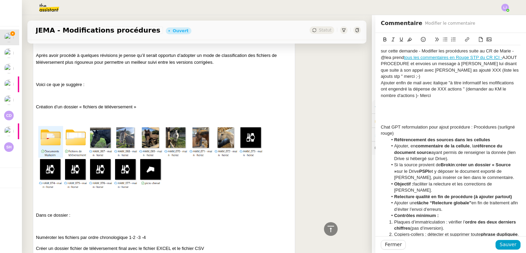
scroll to position [308, 0]
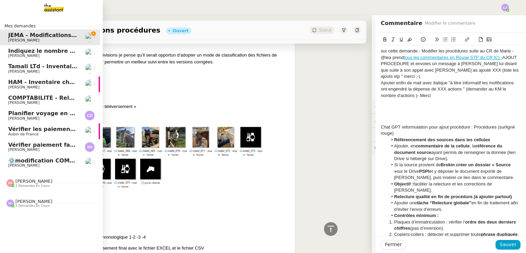
click at [50, 166] on span "[PERSON_NAME]" at bounding box center [42, 165] width 69 height 4
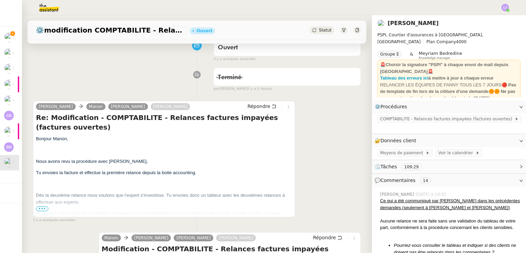
scroll to position [61, 0]
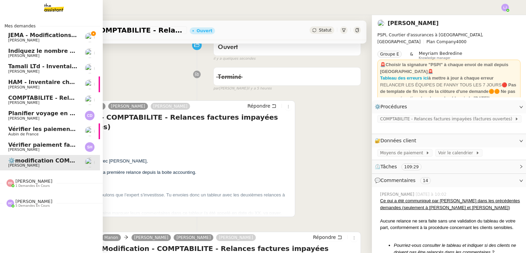
click at [91, 33] on icon at bounding box center [93, 33] width 5 height 5
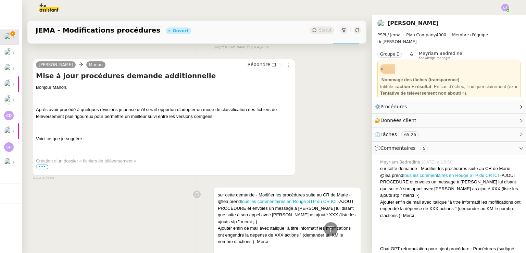
scroll to position [253, 0]
click at [503, 15] on li "Suivi" at bounding box center [486, 20] width 44 height 10
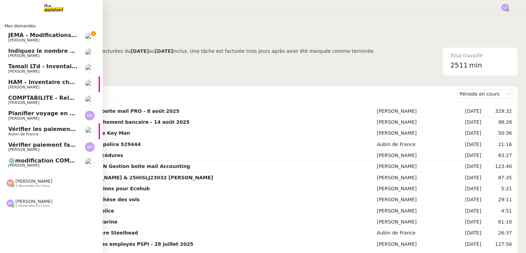
click at [27, 38] on span "[PERSON_NAME]" at bounding box center [23, 40] width 31 height 4
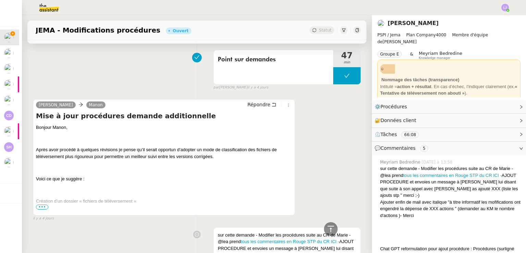
scroll to position [213, 0]
click at [42, 205] on span "•••" at bounding box center [42, 206] width 12 height 5
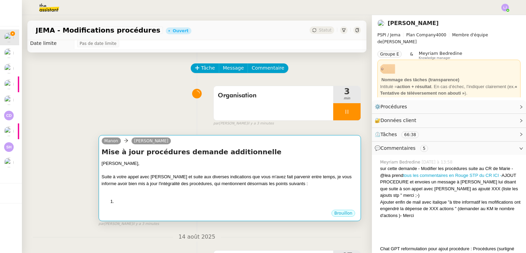
scroll to position [12, 0]
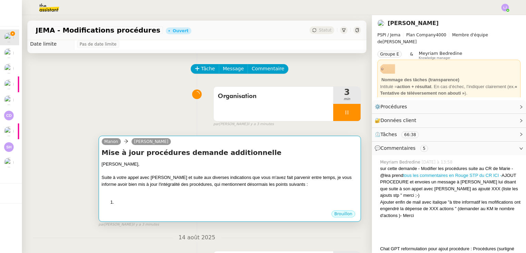
click at [209, 195] on div "[PERSON_NAME], Suite à votre appel avec [PERSON_NAME] et suite aux diverses ind…" at bounding box center [230, 182] width 256 height 44
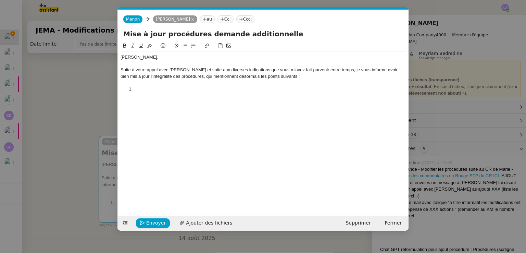
scroll to position [0, 14]
click at [171, 85] on div at bounding box center [262, 82] width 285 height 6
click at [167, 89] on li at bounding box center [266, 89] width 279 height 6
click at [232, 87] on li "Classification des fichiers de téléversement" at bounding box center [266, 89] width 279 height 6
drag, startPoint x: 270, startPoint y: 91, endPoint x: 221, endPoint y: 89, distance: 48.3
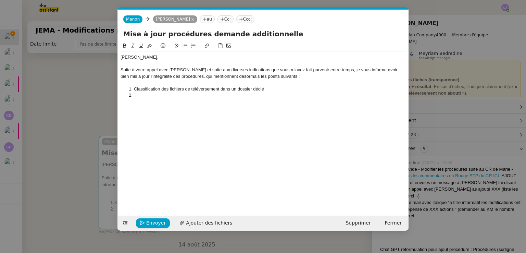
click at [221, 89] on li "Classification des fichiers de téléversement dans un dossier dédié" at bounding box center [266, 89] width 279 height 6
click at [69, 146] on nz-modal-container "Service TA - VOYAGE - PROPOSITION GLOBALE A utiliser dans le cadre de propositi…" at bounding box center [263, 126] width 526 height 253
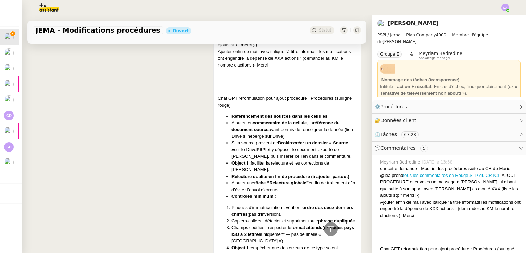
scroll to position [872, 0]
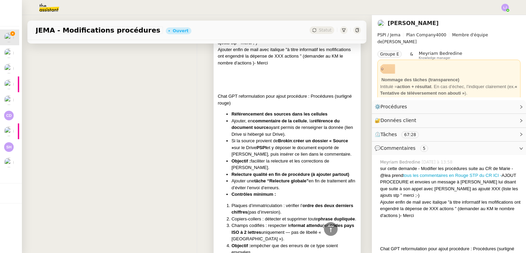
click at [254, 178] on li "Ajouter une tâche “Relecture globale” en fin de traitement afin d’éviter l’envo…" at bounding box center [293, 183] width 125 height 13
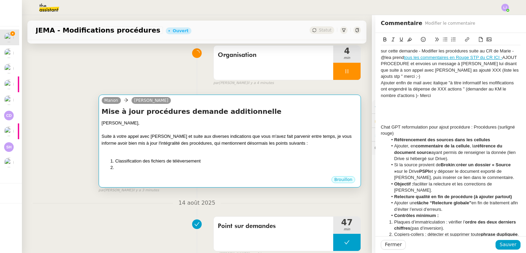
scroll to position [47, 0]
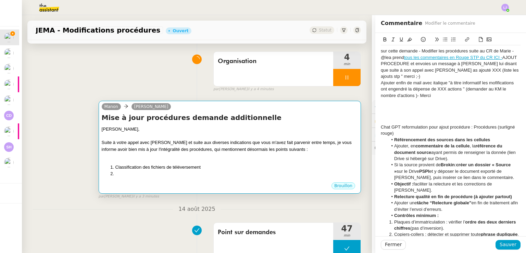
click at [242, 151] on div "Suite à votre appel avec [PERSON_NAME] et suite aux diverses indications que vo…" at bounding box center [230, 145] width 256 height 13
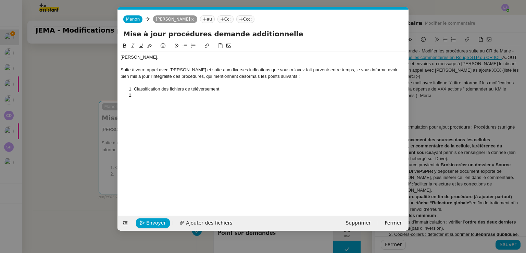
scroll to position [0, 14]
click at [198, 96] on li at bounding box center [266, 95] width 279 height 6
click at [450, 104] on nz-modal-container "Service TA - VOYAGE - PROPOSITION GLOBALE A utiliser dans le cadre de propositi…" at bounding box center [263, 126] width 526 height 253
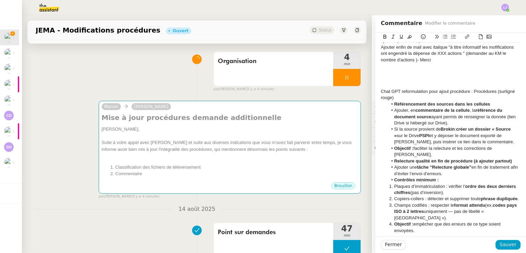
scroll to position [36, 0]
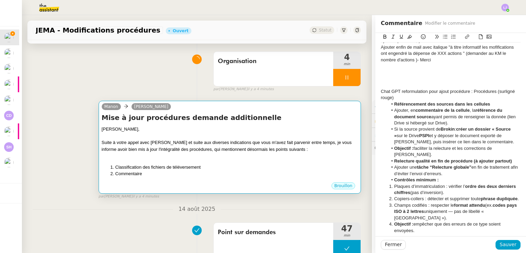
click at [167, 132] on div "[PERSON_NAME]," at bounding box center [230, 129] width 256 height 7
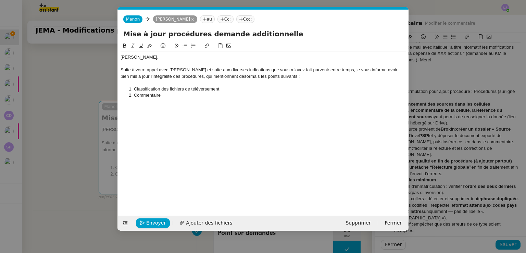
scroll to position [0, 14]
click at [134, 96] on li "Commentaire" at bounding box center [266, 95] width 279 height 6
click at [214, 93] on li "Ajouter un commentaire" at bounding box center [266, 95] width 279 height 6
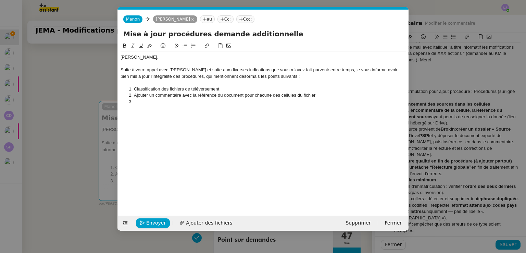
click at [228, 91] on li "Classification des fichiers de téléversement" at bounding box center [266, 89] width 279 height 6
drag, startPoint x: 266, startPoint y: 89, endPoint x: 219, endPoint y: 87, distance: 46.9
click at [219, 87] on li "Classification des fichiers de téléversement dans un dossier dédié" at bounding box center [266, 89] width 279 height 6
drag, startPoint x: 222, startPoint y: 101, endPoint x: 147, endPoint y: 96, distance: 74.8
click at [147, 96] on ol "Classification des fichiers de téléversement révisée Ajouter un commentaire ave…" at bounding box center [262, 95] width 285 height 19
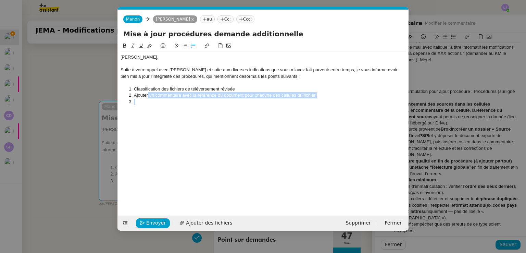
click at [147, 96] on li "Ajouter un commentaire avec la référence du document pour chacune des cellules …" at bounding box center [266, 95] width 279 height 6
click at [156, 104] on li at bounding box center [266, 102] width 279 height 6
click at [79, 152] on nz-modal-container "Service TA - VOYAGE - PROPOSITION GLOBALE A utiliser dans le cadre de propositi…" at bounding box center [263, 126] width 526 height 253
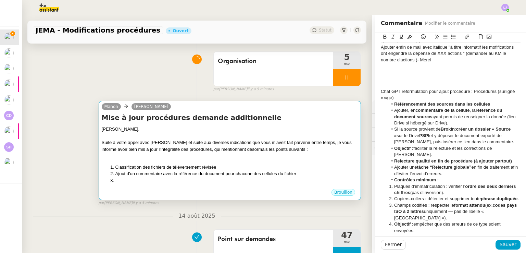
click at [177, 168] on li "Classification des fichiers de téléversement révisée" at bounding box center [236, 167] width 242 height 7
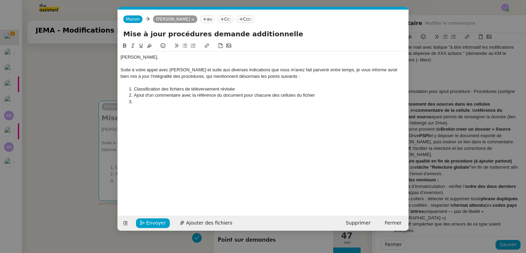
click at [173, 107] on div "[PERSON_NAME], Suite à votre appel avec [PERSON_NAME] et suite aux diverses ind…" at bounding box center [262, 79] width 285 height 56
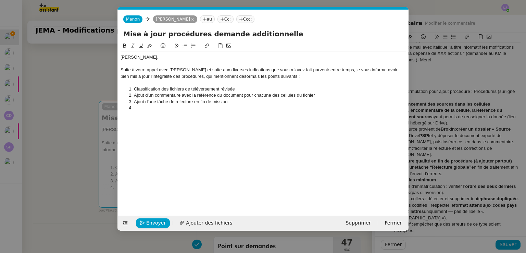
click at [462, 85] on nz-modal-container "Service TA - VOYAGE - PROPOSITION GLOBALE A utiliser dans le cadre de propositi…" at bounding box center [263, 126] width 526 height 253
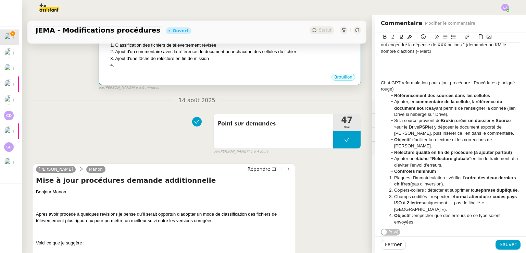
scroll to position [170, 0]
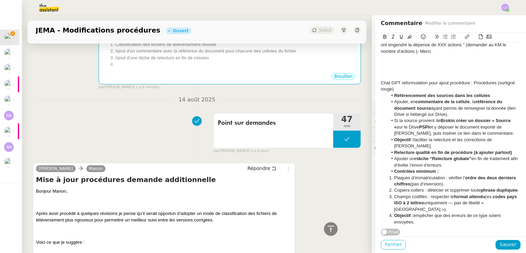
click at [391, 243] on span "Fermer" at bounding box center [393, 244] width 17 height 8
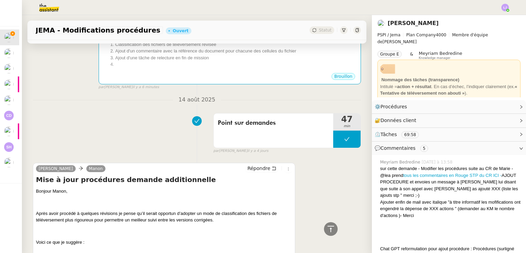
scroll to position [190, 0]
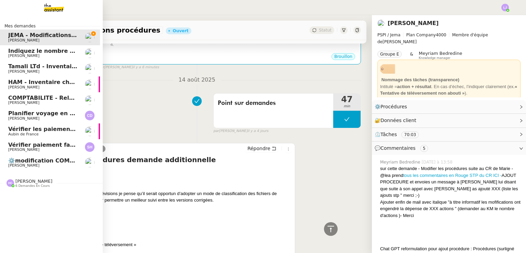
click at [28, 69] on span "Tamali LTd - Inventaire Marine" at bounding box center [54, 66] width 93 height 7
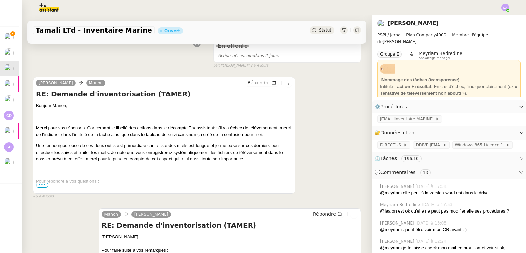
scroll to position [108, 0]
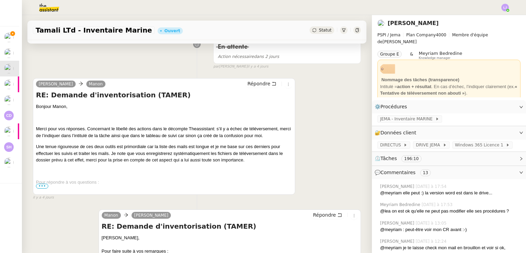
click at [42, 186] on span "•••" at bounding box center [42, 185] width 12 height 5
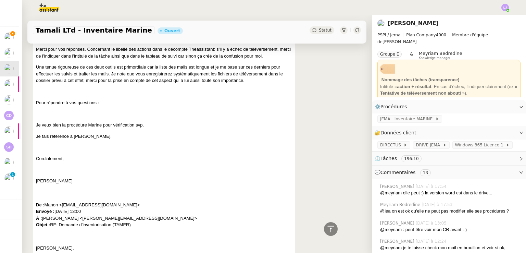
scroll to position [189, 0]
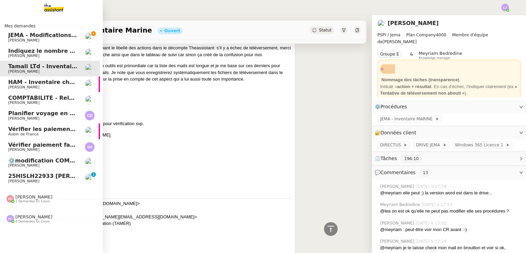
click at [48, 80] on span "HAM - Inventaire chevaux" at bounding box center [47, 82] width 79 height 7
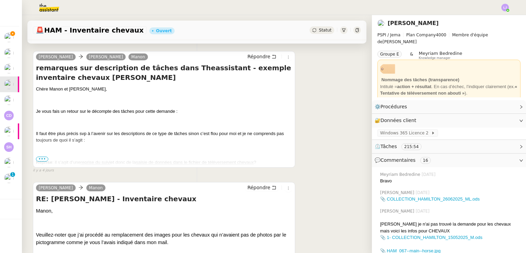
scroll to position [93, 0]
click at [38, 158] on span "•••" at bounding box center [42, 159] width 12 height 5
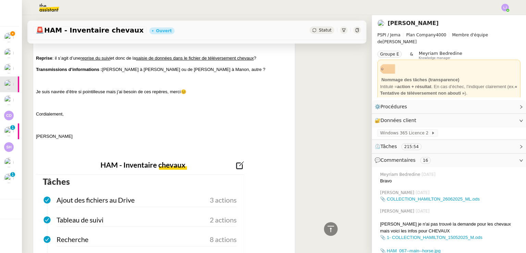
scroll to position [102, 0]
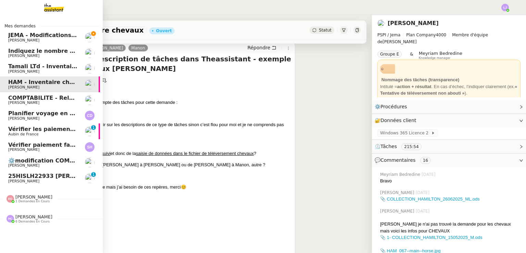
click at [50, 31] on link "JEMA - Modifications procédures [PERSON_NAME]" at bounding box center [48, 37] width 103 height 16
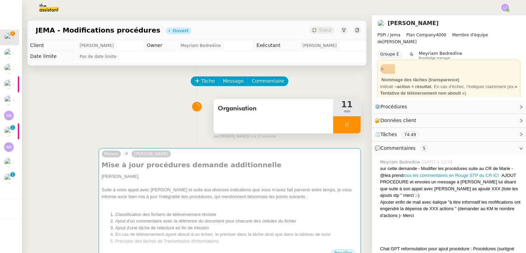
click at [347, 126] on div at bounding box center [346, 124] width 27 height 17
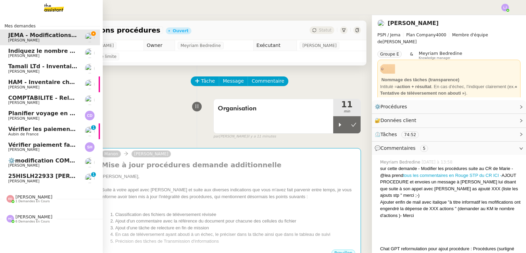
click at [26, 85] on span "[PERSON_NAME]" at bounding box center [23, 87] width 31 height 4
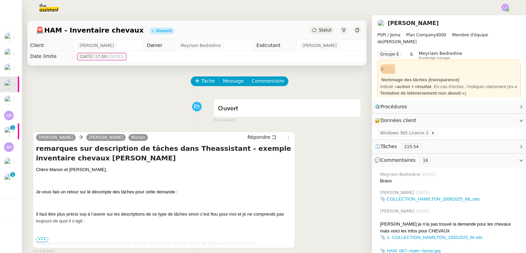
click at [199, 87] on div "Tâche Message Commentaire" at bounding box center [275, 84] width 169 height 16
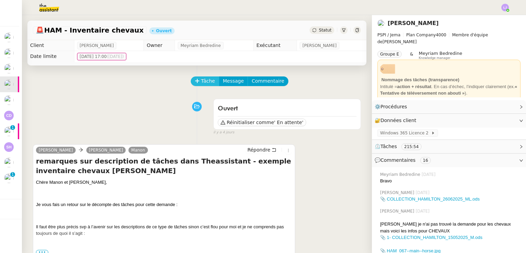
click at [201, 83] on span "Tâche" at bounding box center [208, 81] width 14 height 8
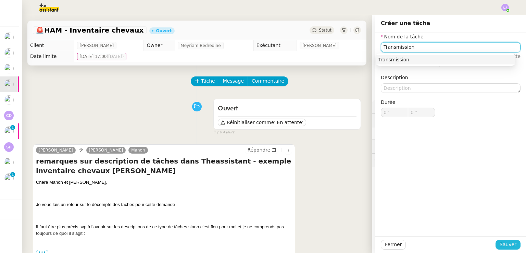
type input "Transmission"
click at [505, 242] on span "Sauver" at bounding box center [507, 244] width 17 height 8
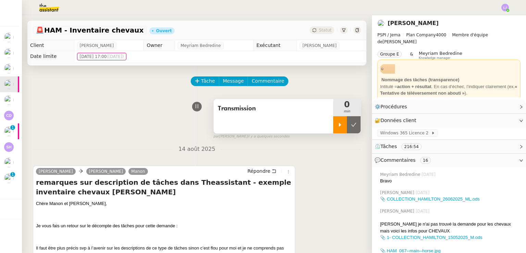
click at [339, 126] on icon at bounding box center [340, 124] width 2 height 4
click at [436, 147] on span "⏲️ Tâches 216:54" at bounding box center [443, 146] width 138 height 8
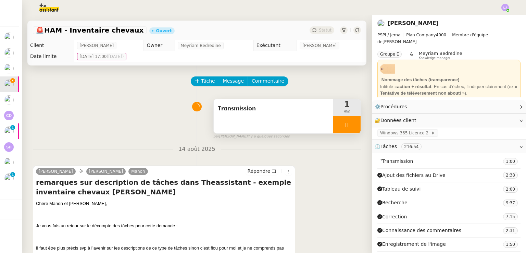
click at [254, 113] on span "Transmission" at bounding box center [273, 108] width 111 height 10
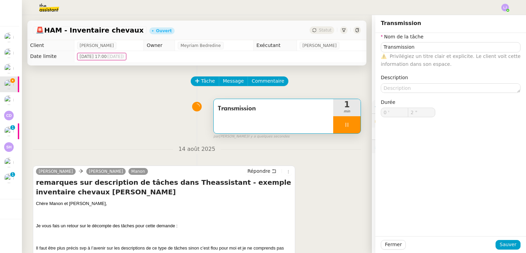
type input "3 ""
click at [392, 88] on textarea at bounding box center [450, 88] width 140 height 10
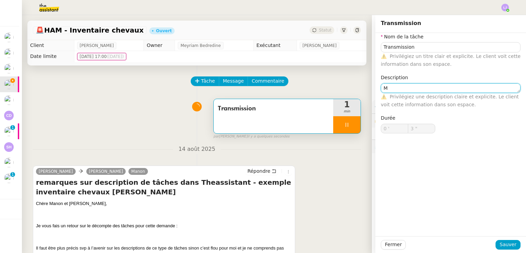
type textarea "Ma"
type input "4 ""
type textarea "Manon à Joha"
type input "5 ""
type textarea "Manon à [PERSON_NAME]"
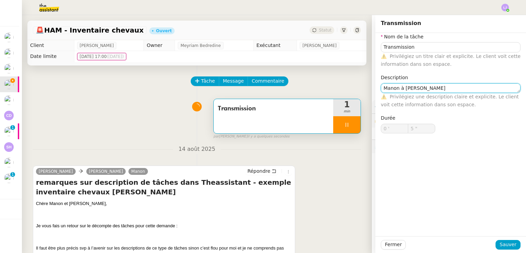
type input "6 ""
type textarea "Manon à [PERSON_NAME]"
click at [510, 243] on span "Sauver" at bounding box center [507, 244] width 17 height 8
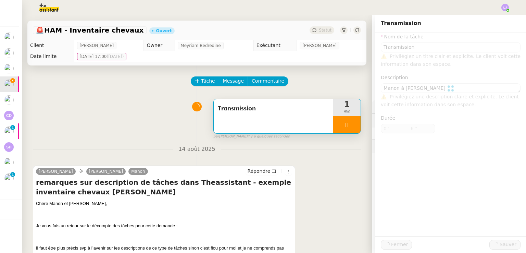
type input "7 ""
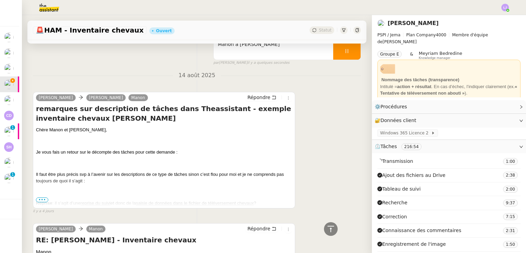
scroll to position [49, 0]
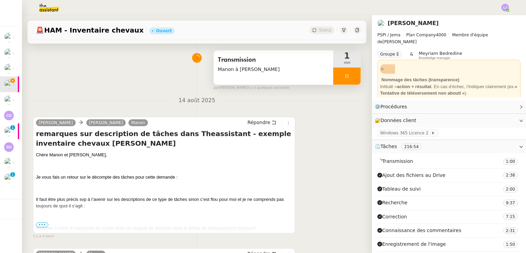
click at [249, 72] on span "Manon à [PERSON_NAME]" at bounding box center [273, 69] width 111 height 8
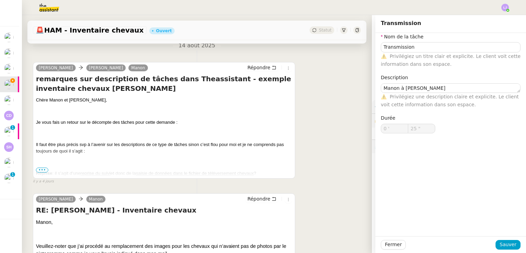
scroll to position [102, 0]
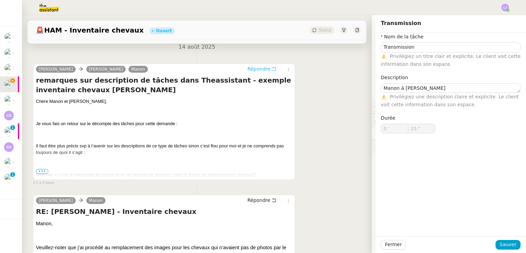
type input "26 ""
click at [254, 73] on button "Répondre" at bounding box center [262, 69] width 34 height 8
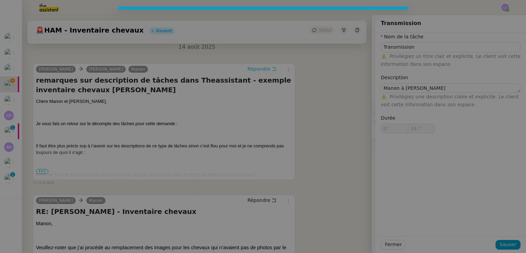
type input "Transmission"
type textarea "Manon à [PERSON_NAME]"
type input "0 '"
type input "27 ""
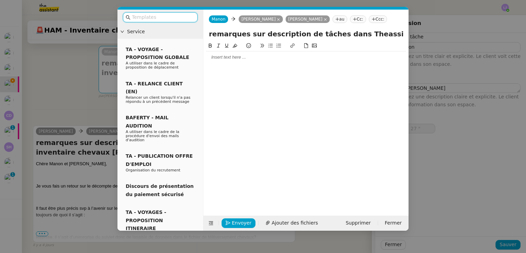
type input "Transmission"
type textarea "Manon à [PERSON_NAME]"
type input "0 '"
type input "27 ""
type input "Transmission"
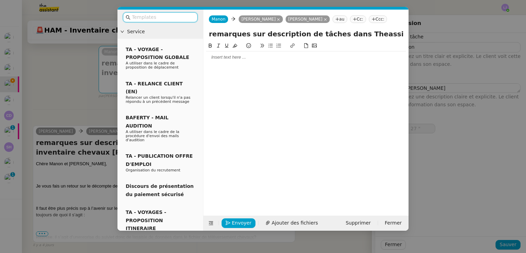
type textarea "Manon à [PERSON_NAME]"
type input "0 '"
type input "27 ""
type input "Transmission"
type textarea "Manon à [PERSON_NAME]"
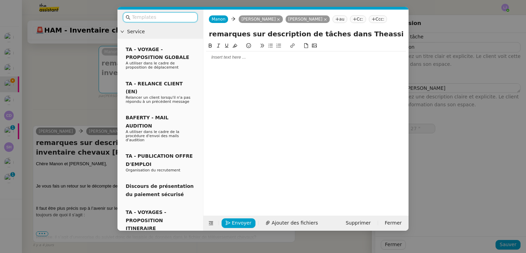
type input "0 '"
type input "28 ""
click at [242, 58] on div at bounding box center [305, 57] width 199 height 6
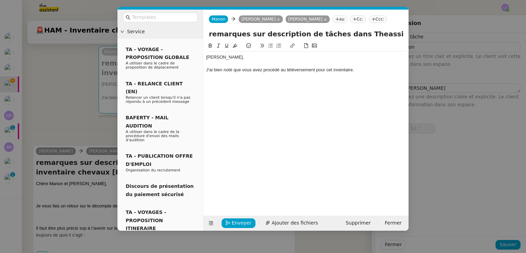
click at [230, 69] on div "J'ai bien noté que vous avez procédé au téléversement pour cet inventaire." at bounding box center [305, 70] width 199 height 6
type input "59 ""
type input "1 '"
drag, startPoint x: 324, startPoint y: 77, endPoint x: 331, endPoint y: 70, distance: 10.2
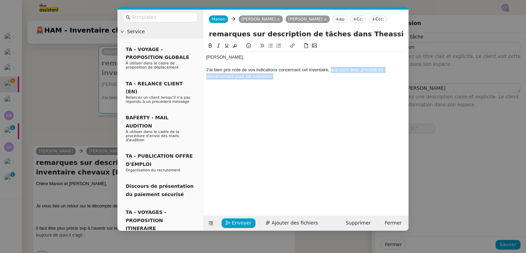
click at [331, 70] on div "J'ai bien pris note de vos indications concernant cet inventaire, que vous avez…" at bounding box center [305, 73] width 199 height 13
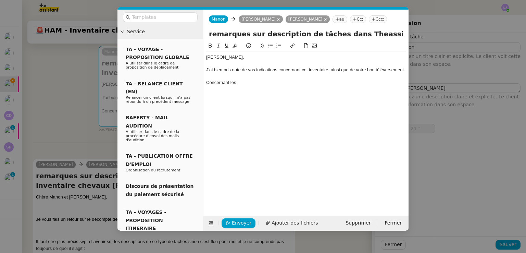
click at [63, 172] on nz-modal-container "Service TA - VOYAGE - PROPOSITION GLOBALE A utiliser dans le cadre de propositi…" at bounding box center [263, 126] width 526 height 253
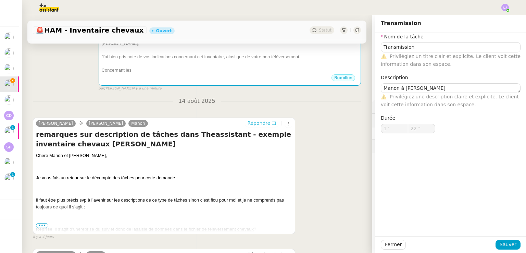
scroll to position [144, 0]
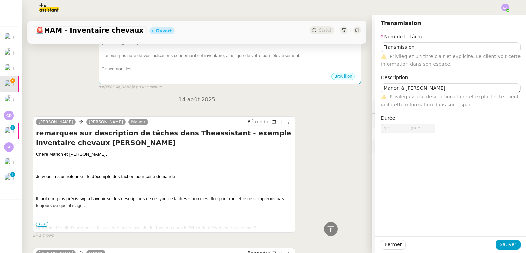
click at [43, 224] on span "•••" at bounding box center [42, 223] width 12 height 5
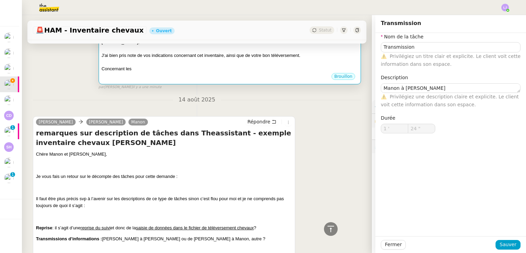
click at [196, 74] on div "Brouillon" at bounding box center [230, 77] width 256 height 10
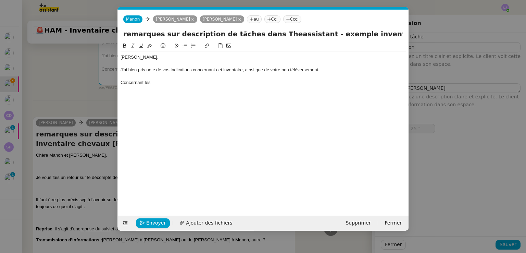
scroll to position [0, 14]
click at [157, 86] on div "Concernant les" at bounding box center [262, 82] width 285 height 6
type input "26 ""
click at [185, 72] on div "J'ai bien pris note de vos indications concernant cet inventaire, ainsi que de …" at bounding box center [262, 70] width 285 height 6
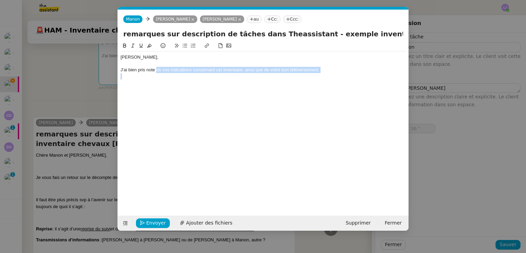
drag, startPoint x: 155, startPoint y: 69, endPoint x: 331, endPoint y: 73, distance: 175.6
click at [331, 73] on div "[PERSON_NAME], J'ai bien pris note de vos indications concernant cet inventaire…" at bounding box center [262, 69] width 285 height 37
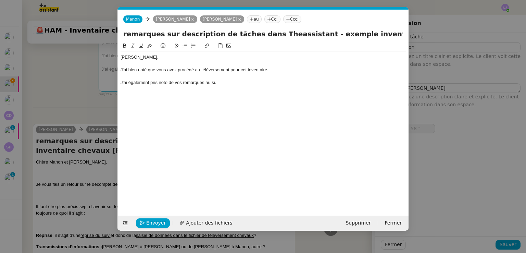
type input "59 ""
type input "2 '"
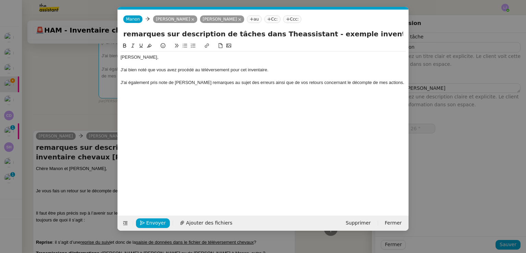
click at [379, 82] on div "J'ai également pris note de [PERSON_NAME] remarques au sujet des erreurs ainsi …" at bounding box center [262, 82] width 285 height 6
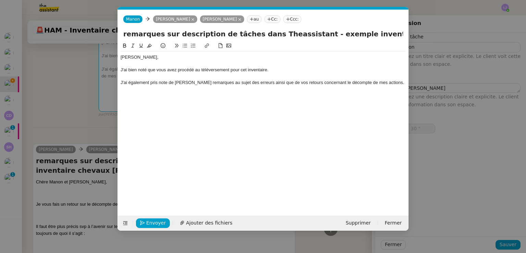
click at [83, 114] on nz-modal-container "Service TA - VOYAGE - PROPOSITION GLOBALE A utiliser dans le cadre de propositi…" at bounding box center [263, 126] width 526 height 253
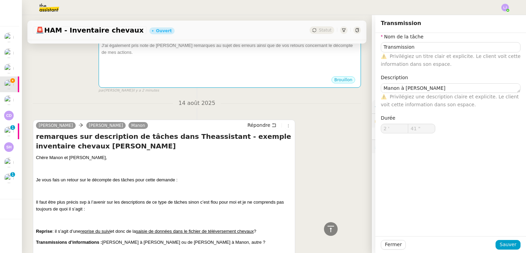
scroll to position [166, 0]
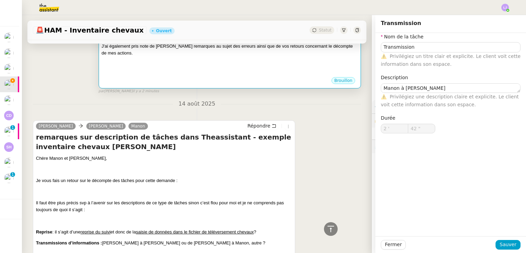
click at [204, 67] on div at bounding box center [230, 66] width 256 height 7
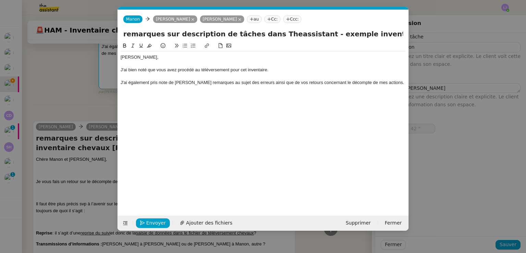
scroll to position [0, 14]
click at [393, 84] on div "J'ai également pris note de [PERSON_NAME] remarques au sujet des erreurs ainsi …" at bounding box center [262, 82] width 285 height 6
type input "44 ""
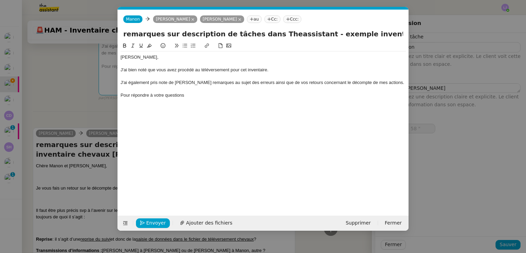
type input "59 ""
click at [384, 83] on div "J'ai également pris note de [PERSON_NAME] remarques au sujet des erreurs ainsi …" at bounding box center [262, 82] width 285 height 6
type input "3 '"
drag, startPoint x: 383, startPoint y: 89, endPoint x: 375, endPoint y: 82, distance: 10.2
click at [375, 82] on div "J'ai également pris note de [PERSON_NAME] remarques au sujet des erreurs ainsi …" at bounding box center [262, 85] width 285 height 13
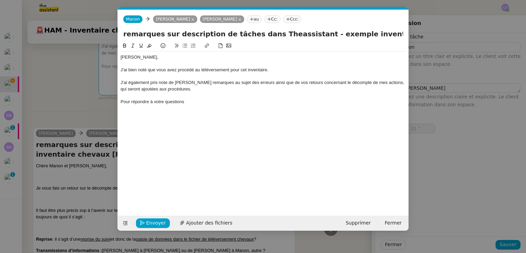
click at [86, 110] on nz-modal-container "Service TA - VOYAGE - PROPOSITION GLOBALE A utiliser dans le cadre de propositi…" at bounding box center [263, 126] width 526 height 253
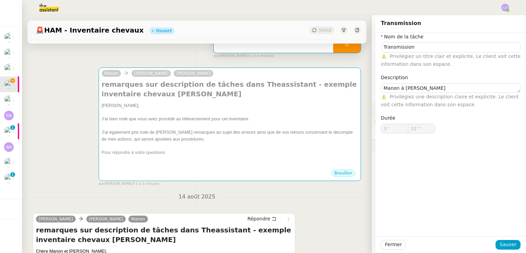
scroll to position [0, 0]
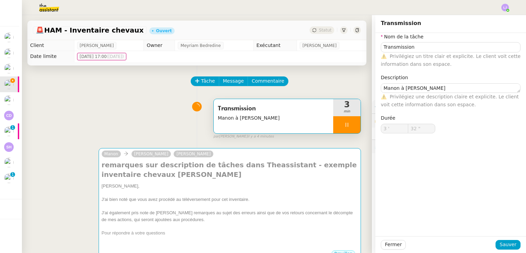
type input "33 ""
click at [323, 145] on div "[PERSON_NAME] [PERSON_NAME] remarques sur description de tâches dans Theassista…" at bounding box center [197, 204] width 328 height 125
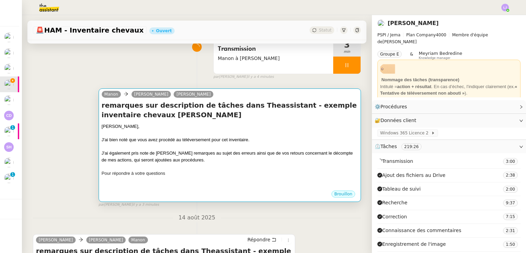
scroll to position [60, 0]
click at [186, 160] on div "J'ai également pris note de [PERSON_NAME] remarques au sujet des erreurs ainsi …" at bounding box center [230, 155] width 256 height 13
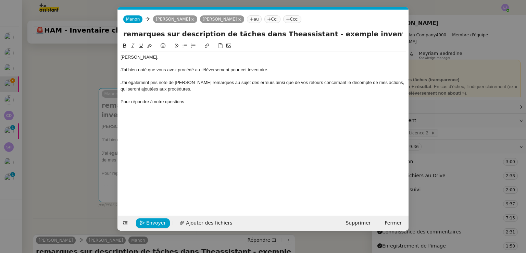
scroll to position [0, 14]
drag, startPoint x: 233, startPoint y: 91, endPoint x: 373, endPoint y: 83, distance: 140.1
click at [373, 83] on div "J'ai également pris note de [PERSON_NAME] remarques au sujet des erreurs ainsi …" at bounding box center [262, 85] width 285 height 13
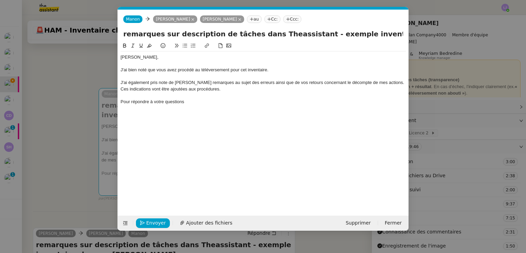
click at [88, 196] on nz-modal-container "Service TA - VOYAGE - PROPOSITION GLOBALE A utiliser dans le cadre de propositi…" at bounding box center [263, 126] width 526 height 253
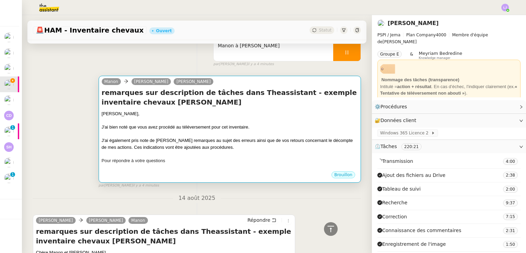
scroll to position [12, 0]
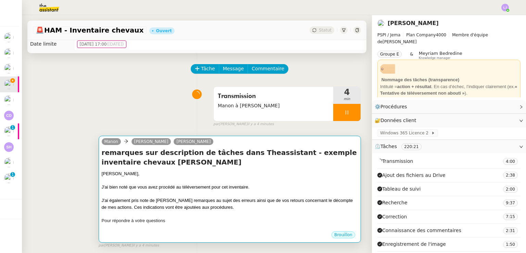
click at [220, 161] on h4 "remarques sur description de tâches dans Theassistant - exemple inventaire chev…" at bounding box center [230, 156] width 256 height 19
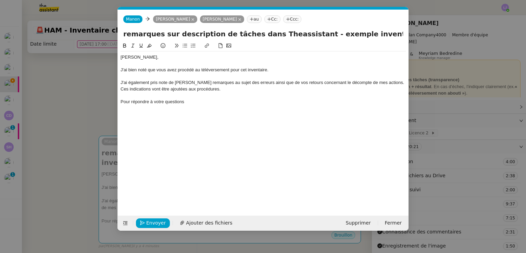
scroll to position [0, 14]
click at [154, 102] on div "Pour répondre à votre questions" at bounding box center [262, 102] width 285 height 6
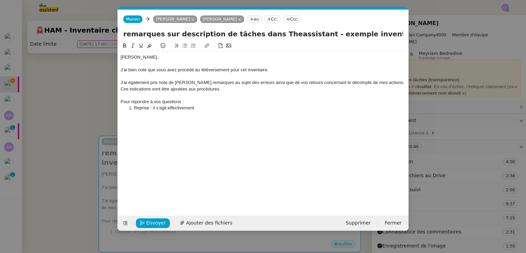
click at [446, 125] on nz-modal-container "Service TA - VOYAGE - PROPOSITION GLOBALE A utiliser dans le cadre de propositi…" at bounding box center [263, 126] width 526 height 253
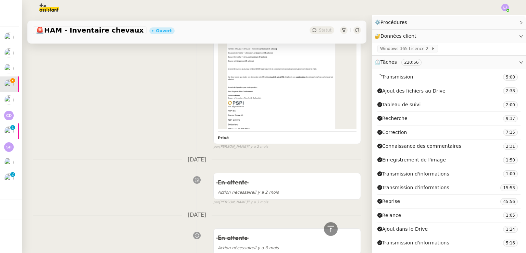
scroll to position [2799, 0]
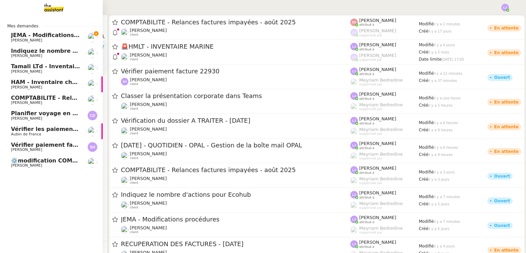
click at [19, 39] on span "[PERSON_NAME]" at bounding box center [26, 40] width 31 height 4
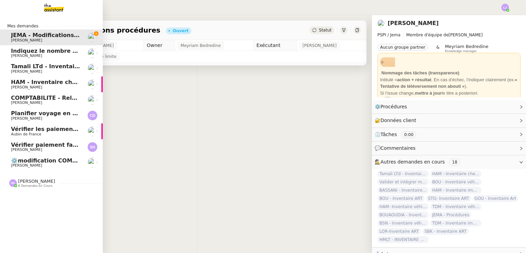
click at [19, 39] on span "[PERSON_NAME]" at bounding box center [26, 40] width 31 height 4
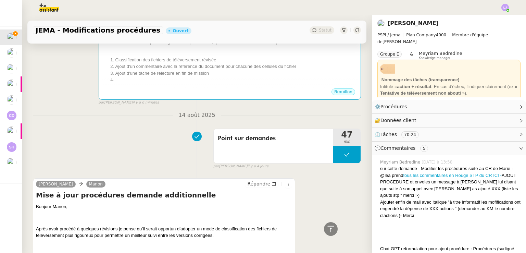
scroll to position [50, 0]
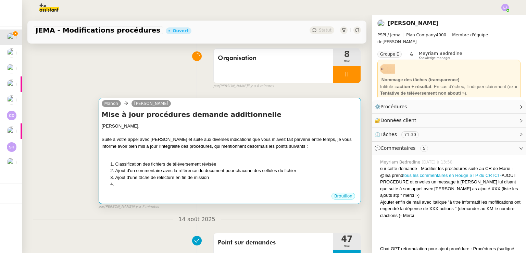
click at [200, 164] on li "Classification des fichiers de téléversement révisée" at bounding box center [236, 163] width 242 height 7
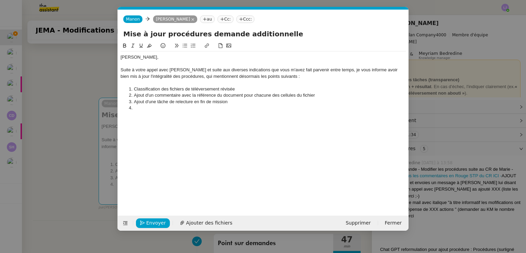
scroll to position [0, 14]
click at [161, 110] on li at bounding box center [266, 108] width 279 height 6
drag, startPoint x: 283, startPoint y: 110, endPoint x: 204, endPoint y: 108, distance: 79.4
click at [204, 108] on li "Nomenclature des tâches précisée et mentionnant les éventuels échecs" at bounding box center [266, 108] width 279 height 6
click at [198, 107] on li "Nomenclature des tâches précisée" at bounding box center [266, 108] width 279 height 6
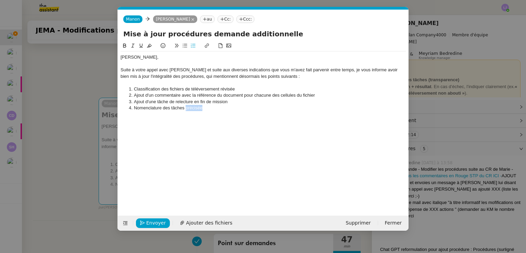
click at [198, 107] on li "Nomenclature des tâches précisée" at bounding box center [266, 108] width 279 height 6
click at [218, 106] on li "En cas de tâche ayant abouti à un échec (" at bounding box center [266, 108] width 279 height 6
click at [160, 110] on li "En cas de tâche ayant abouti à un échec (" at bounding box center [266, 108] width 279 height 6
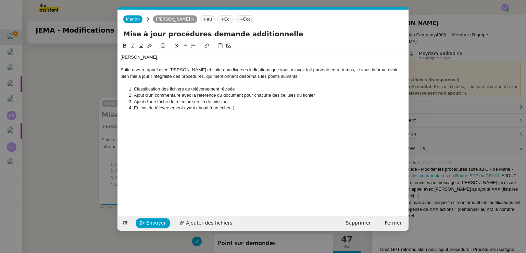
click at [252, 106] on li "En cas de téléversement ayant abouti à un échec (" at bounding box center [266, 108] width 279 height 6
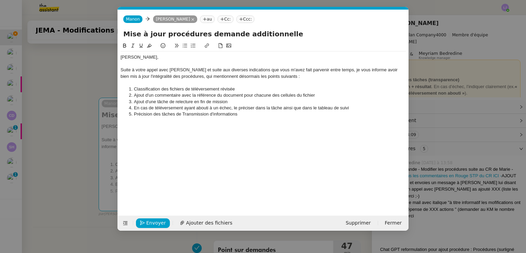
click at [158, 114] on li "Précision des tâches de Transmission d'informations" at bounding box center [266, 114] width 279 height 6
click at [262, 113] on li "Précision des tâches de Transmission d'informations" at bounding box center [266, 114] width 279 height 6
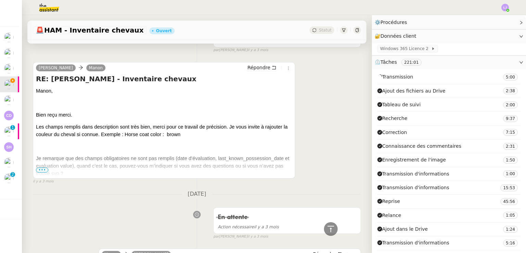
scroll to position [4765, 0]
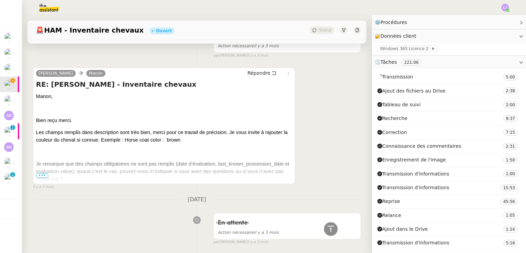
click at [44, 173] on span "•••" at bounding box center [42, 175] width 12 height 5
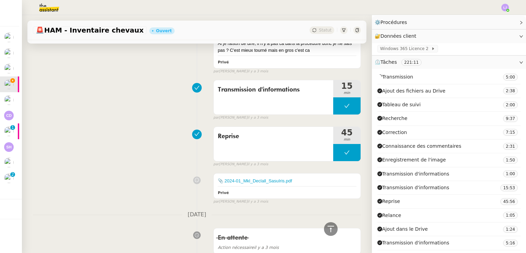
scroll to position [4349, 0]
click at [326, 227] on icon at bounding box center [330, 228] width 8 height 8
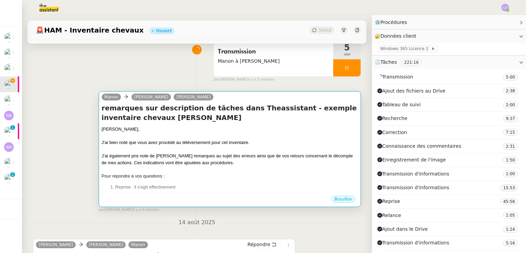
scroll to position [56, 0]
click at [192, 132] on div "[PERSON_NAME]," at bounding box center [230, 129] width 256 height 7
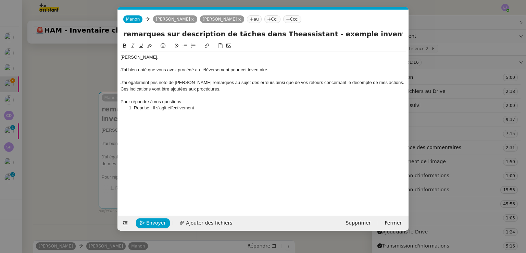
scroll to position [0, 14]
click at [209, 106] on li "Reprise : il s'agit effectivement" at bounding box center [266, 108] width 279 height 6
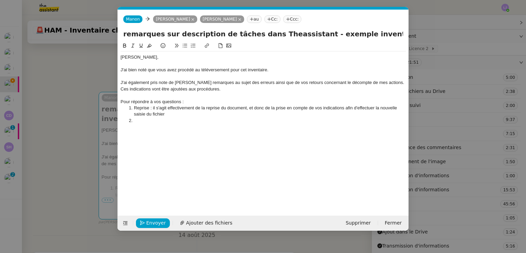
click at [83, 148] on nz-modal-container "Service TA - VOYAGE - PROPOSITION GLOBALE A utiliser dans le cadre de propositi…" at bounding box center [263, 126] width 526 height 253
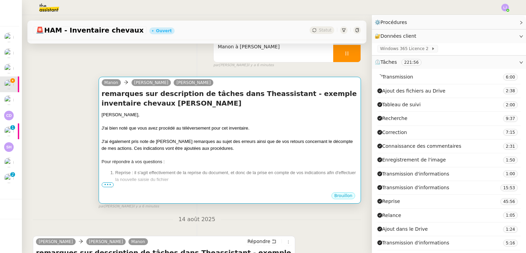
scroll to position [64, 0]
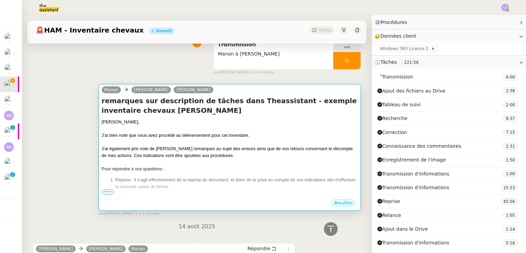
click at [219, 137] on div "J'ai bien noté que vous avez procédé au téléversement pour cet inventaire." at bounding box center [230, 135] width 256 height 7
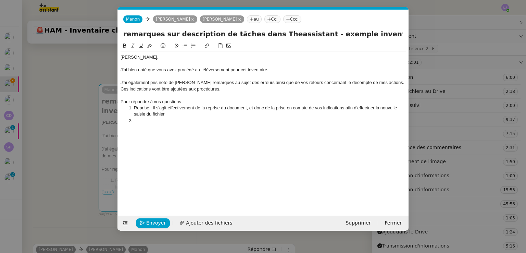
scroll to position [0, 14]
click at [229, 113] on li "Reprise : il s'agit effectivement de la reprise du document, et donc de la pris…" at bounding box center [266, 111] width 279 height 13
click at [164, 124] on div "Johanna, J'ai bien noté que vous avez procédé au téléversement pour cet inventa…" at bounding box center [262, 88] width 285 height 75
click at [70, 151] on nz-modal-container "Service TA - VOYAGE - PROPOSITION GLOBALE A utiliser dans le cadre de propositi…" at bounding box center [263, 126] width 526 height 253
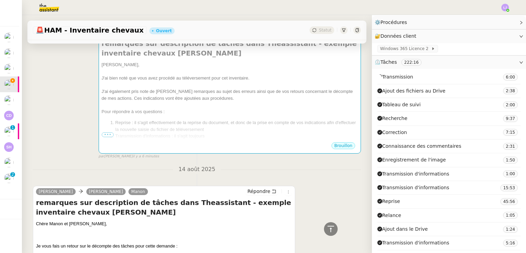
scroll to position [67, 0]
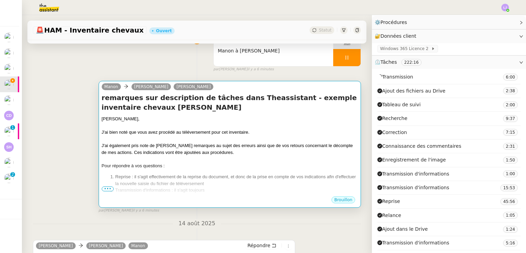
click at [217, 149] on div "J'ai également pris note de [PERSON_NAME] remarques au sujet des erreurs ainsi …" at bounding box center [230, 148] width 256 height 13
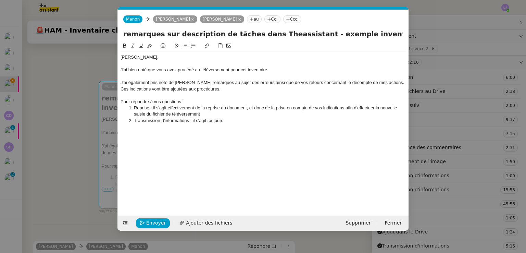
scroll to position [0, 14]
click at [236, 121] on li "Transmission d'informations : il s'agit toujours" at bounding box center [266, 120] width 279 height 6
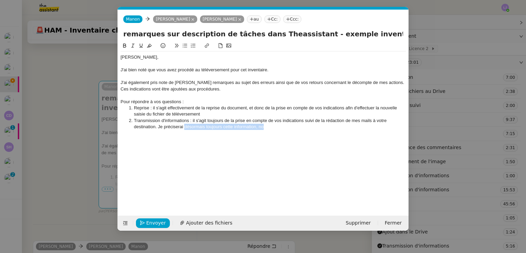
drag, startPoint x: 275, startPoint y: 127, endPoint x: 184, endPoint y: 126, distance: 90.7
click at [184, 126] on li "Transmission d'informations : il s'agit toujours de la prise en compte de vos i…" at bounding box center [266, 123] width 279 height 13
click at [140, 101] on div "Pour répondre à vos questions :" at bounding box center [262, 102] width 285 height 6
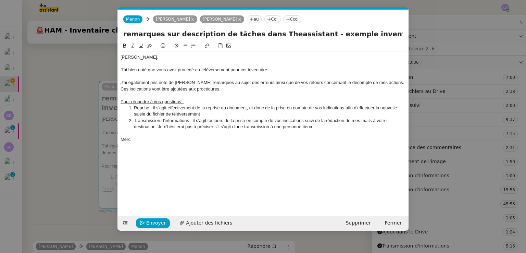
click at [177, 133] on div at bounding box center [262, 133] width 285 height 6
click at [289, 69] on div "J'ai bien noté que vous avez procédé au téléversement pour cet inventaire." at bounding box center [262, 70] width 285 height 6
click at [245, 81] on div "J'ai également pris note de [PERSON_NAME] remarques au sujet des erreurs ainsi …" at bounding box center [262, 85] width 285 height 13
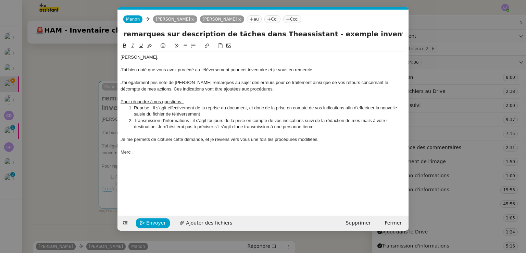
click at [272, 83] on div "J'ai également pris note de vos remarques au sujet des erreurs pour ce traiteme…" at bounding box center [262, 85] width 285 height 13
click at [141, 109] on li "Reprise : il s'agit effectivement de la reprise du document, et donc de la pris…" at bounding box center [266, 111] width 279 height 13
drag, startPoint x: 190, startPoint y: 121, endPoint x: 131, endPoint y: 118, distance: 58.6
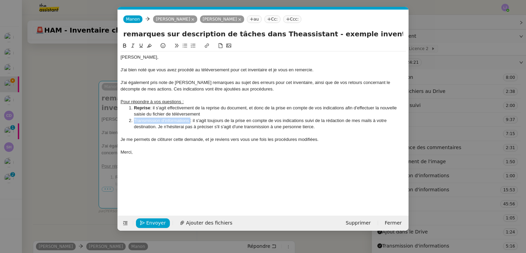
click at [131, 118] on li "Transmission d'informations : il s'agit toujours de la prise en compte de vos i…" at bounding box center [266, 123] width 279 height 13
click at [189, 141] on div "Je me permets de clôturer cette demande, et je reviens vers vous une fois les p…" at bounding box center [262, 139] width 285 height 6
click at [353, 108] on li "Reprise : il s'agit effectivement de la reprise du document, et donc de la pris…" at bounding box center [266, 111] width 279 height 13
drag, startPoint x: 375, startPoint y: 109, endPoint x: 345, endPoint y: 106, distance: 29.6
click at [345, 106] on li "Reprise : il s'agit effectivement de la reprise du document, et donc de la pris…" at bounding box center [266, 111] width 279 height 13
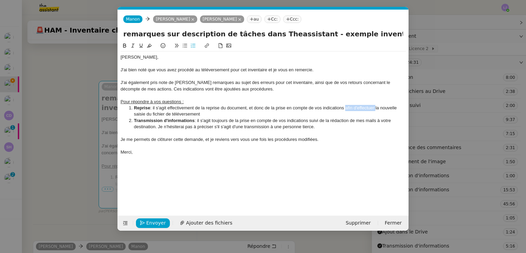
click at [345, 106] on li "Reprise : il s'agit effectivement de la reprise du document, et donc de la pris…" at bounding box center [266, 111] width 279 height 13
drag, startPoint x: 266, startPoint y: 108, endPoint x: 376, endPoint y: 109, distance: 109.8
click at [376, 109] on li "Reprise : il s'agit effectivement de la reprise du document, et donc de la pris…" at bounding box center [266, 111] width 279 height 13
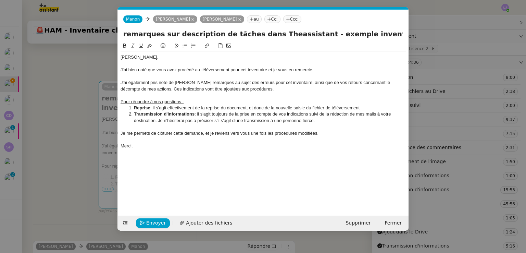
click at [370, 111] on li "Reprise : il s'agit effectivement de la reprise du document, et donc de la nouv…" at bounding box center [266, 108] width 279 height 6
click at [320, 120] on li "Transmission d'informations : il s'agit toujours de la prise en compte de vos i…" at bounding box center [266, 117] width 279 height 13
click at [271, 121] on li "Transmission d'informations : il s'agit toujours de la prise en compte de vos i…" at bounding box center [266, 117] width 279 height 13
click at [327, 119] on li "Transmission d'informations : il s'agit toujours de la prise en compte de vos i…" at bounding box center [266, 117] width 279 height 13
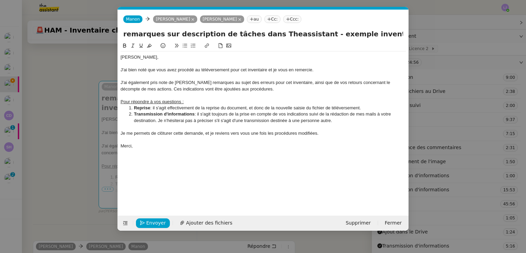
click at [316, 121] on li "Transmission d'informations : il s'agit toujours de la prise en compte de vos i…" at bounding box center [266, 117] width 279 height 13
click at [326, 121] on li "Transmission d'informations : il s'agit toujours de la prise en compte de vos i…" at bounding box center [266, 117] width 279 height 13
click at [299, 119] on li "Transmission d'informations : il s'agit toujours de la prise en compte de vos i…" at bounding box center [266, 117] width 279 height 13
click at [141, 121] on li "Transmission d'informations : il s'agit toujours de la prise en compte de vos i…" at bounding box center [266, 117] width 279 height 13
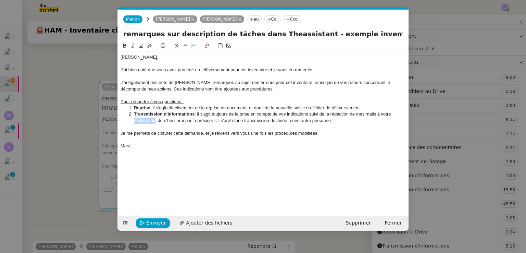
click at [141, 121] on li "Transmission d'informations : il s'agit toujours de la prise en compte de vos i…" at bounding box center [266, 117] width 279 height 13
click at [143, 224] on icon "button" at bounding box center [142, 222] width 5 height 5
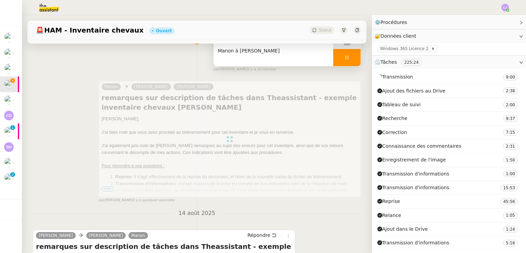
click at [255, 59] on div "Transmission Manon à Johanna" at bounding box center [272, 49] width 119 height 34
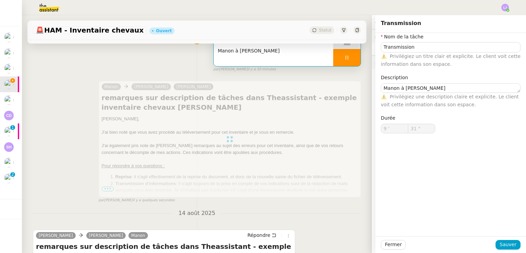
type input "32 ""
click at [438, 87] on textarea "Manon à [PERSON_NAME]" at bounding box center [450, 88] width 140 height 10
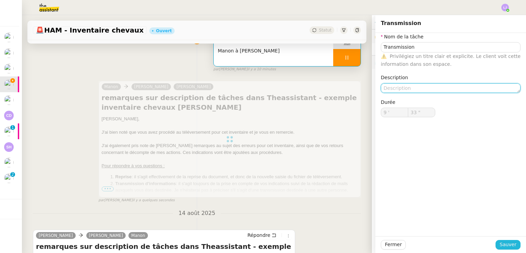
type input "34 ""
click at [502, 241] on span "Sauver" at bounding box center [507, 244] width 17 height 8
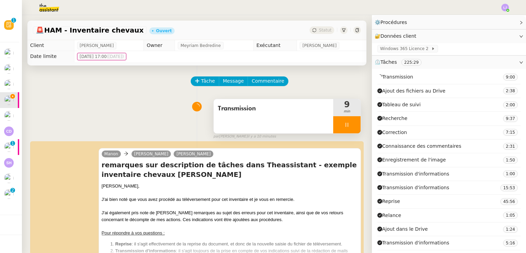
click at [349, 121] on div at bounding box center [346, 124] width 27 height 17
click at [349, 121] on button at bounding box center [354, 124] width 14 height 17
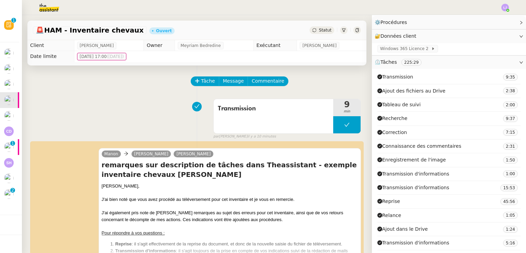
scroll to position [146, 0]
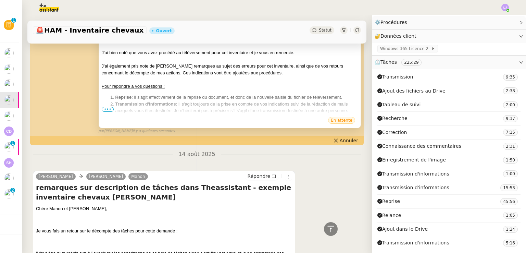
click at [107, 110] on span "•••" at bounding box center [108, 109] width 12 height 5
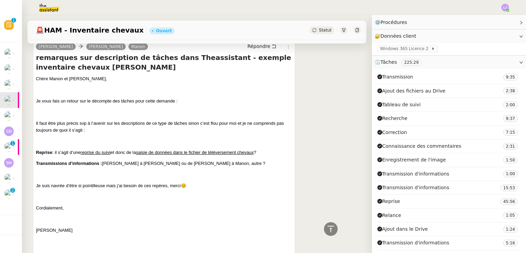
scroll to position [308, 0]
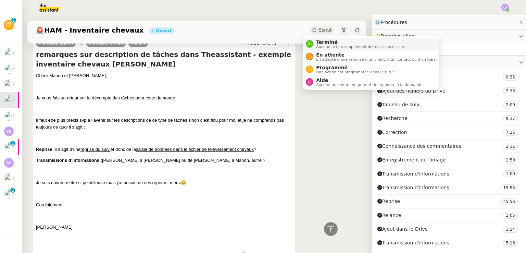
click at [321, 42] on span "Terminé" at bounding box center [361, 41] width 90 height 5
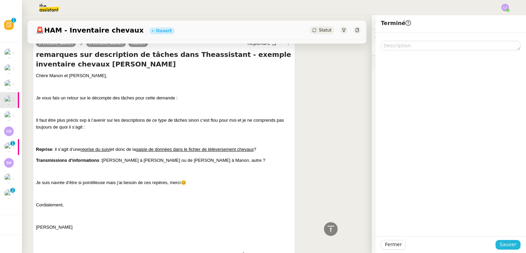
click at [500, 241] on span "Sauver" at bounding box center [507, 244] width 17 height 8
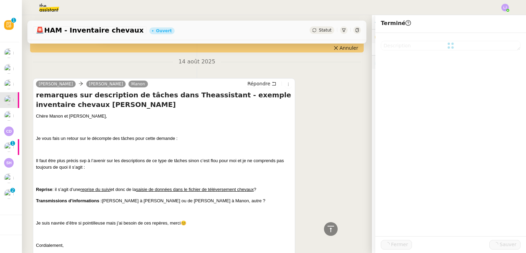
scroll to position [348, 0]
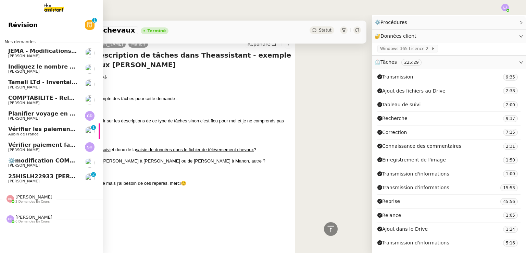
click at [65, 83] on span "Tamali LTd - Inventaire Marine" at bounding box center [54, 82] width 93 height 7
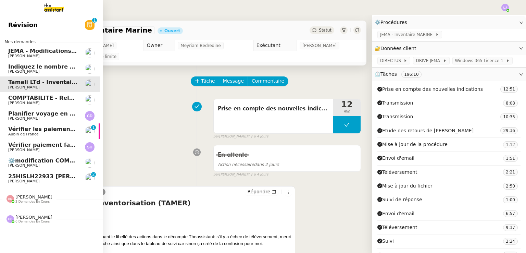
click at [8, 50] on span "JEMA - Modifications procédures" at bounding box center [58, 51] width 100 height 7
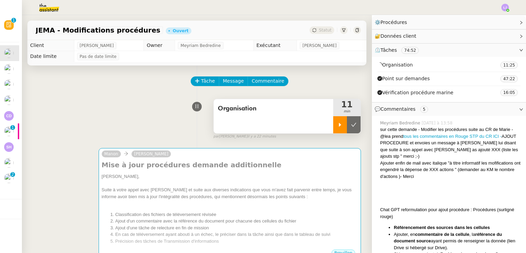
click at [333, 126] on div at bounding box center [340, 124] width 14 height 17
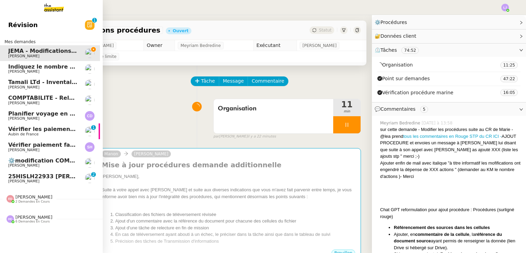
click at [44, 82] on span "Tamali LTd - Inventaire Marine" at bounding box center [54, 82] width 93 height 7
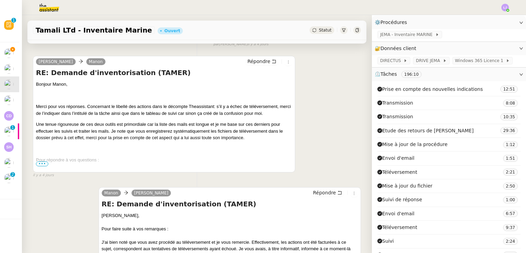
scroll to position [136, 0]
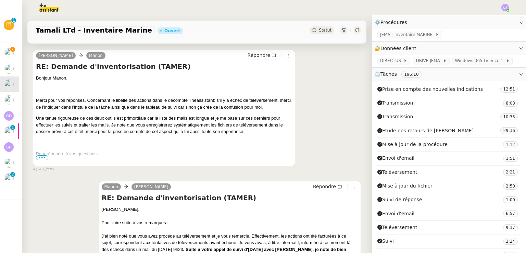
click at [40, 157] on span "•••" at bounding box center [42, 157] width 12 height 5
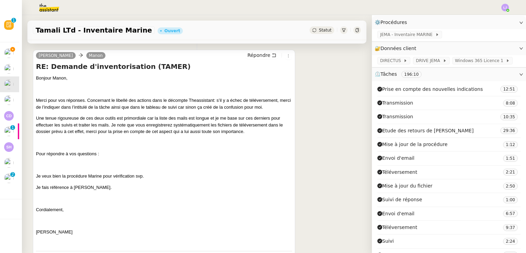
scroll to position [0, 0]
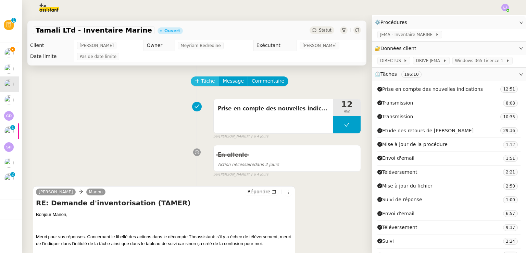
click at [201, 80] on span "Tâche" at bounding box center [208, 81] width 14 height 8
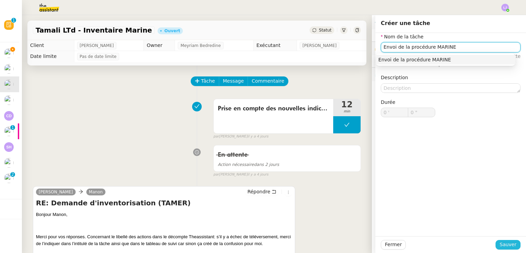
type input "Envoi de la procédure MARINE"
click at [513, 245] on button "Sauver" at bounding box center [507, 245] width 25 height 10
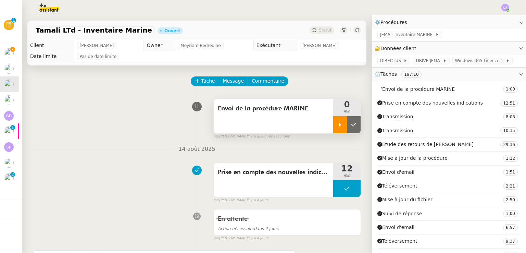
click at [337, 122] on icon at bounding box center [339, 124] width 5 height 5
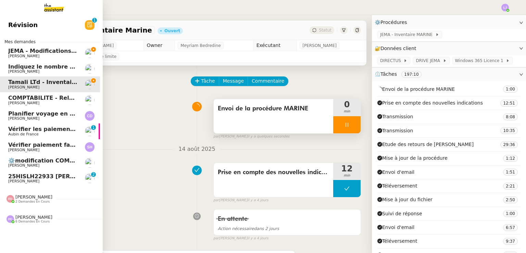
click at [14, 58] on link "JEMA - Modifications procédures [PERSON_NAME]" at bounding box center [48, 53] width 103 height 16
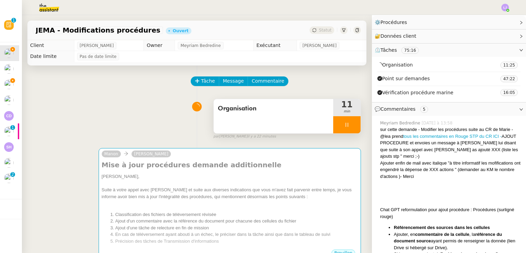
click at [340, 119] on div at bounding box center [346, 124] width 27 height 17
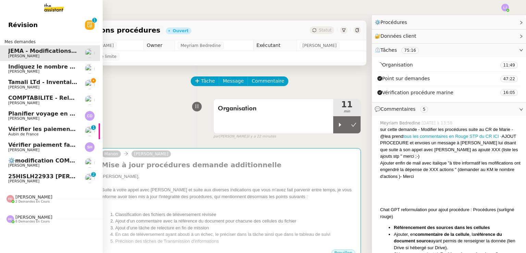
click at [30, 82] on span "Tamali LTd - Inventaire Marine" at bounding box center [54, 82] width 93 height 7
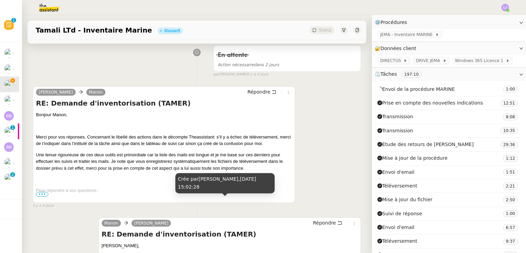
scroll to position [185, 0]
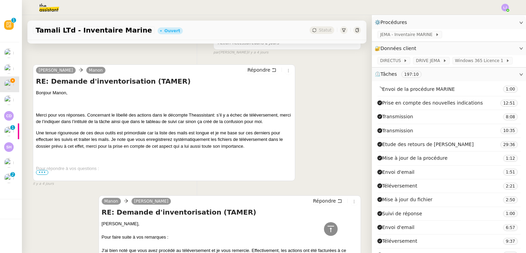
click at [42, 173] on span "•••" at bounding box center [42, 172] width 12 height 5
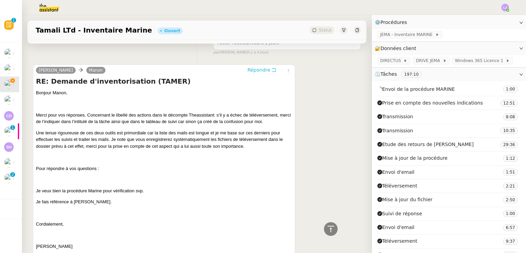
click at [271, 72] on icon at bounding box center [273, 69] width 5 height 5
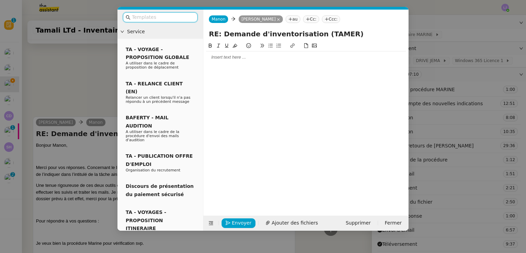
scroll to position [238, 0]
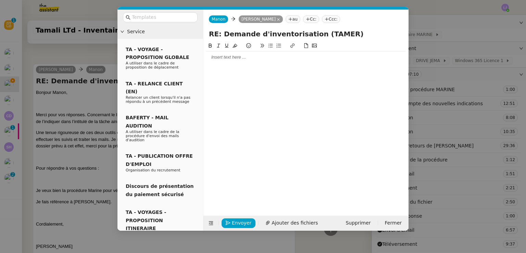
click at [257, 58] on div at bounding box center [305, 57] width 199 height 6
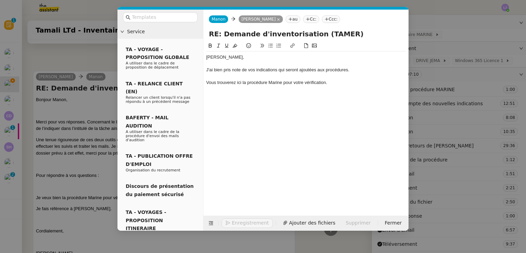
scroll to position [285, 0]
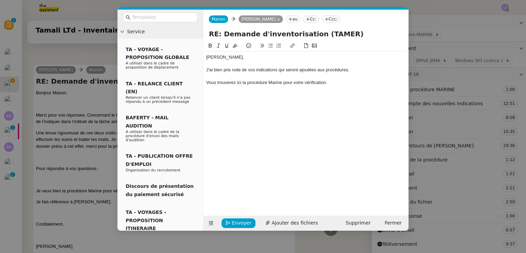
click at [99, 143] on nz-modal-container "Service TA - VOYAGE - PROPOSITION GLOBALE A utiliser dans le cadre de propositi…" at bounding box center [263, 126] width 526 height 253
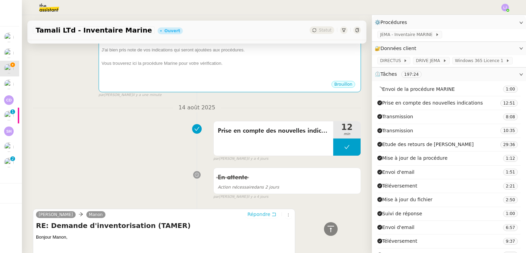
scroll to position [138, 0]
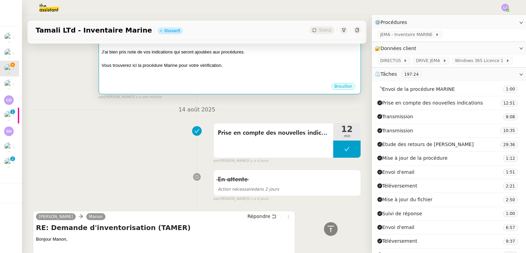
click at [243, 59] on div at bounding box center [230, 58] width 256 height 7
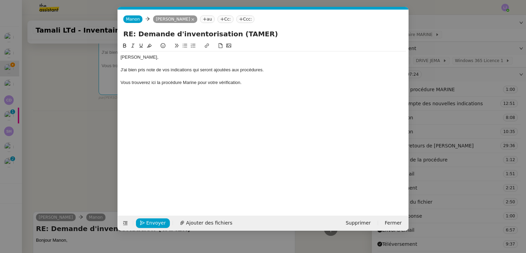
scroll to position [0, 14]
click at [203, 214] on nz-upload at bounding box center [263, 211] width 290 height 8
click at [207, 220] on span "Ajouter des fichiers" at bounding box center [209, 223] width 46 height 8
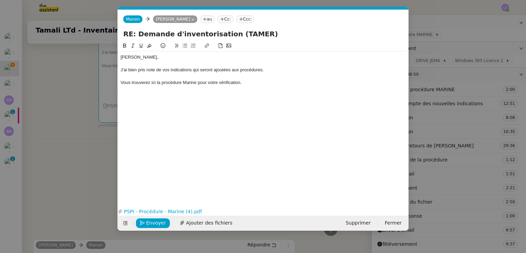
click at [100, 103] on nz-modal-container "Service TA - VOYAGE - PROPOSITION GLOBALE A utiliser dans le cadre de propositi…" at bounding box center [263, 126] width 526 height 253
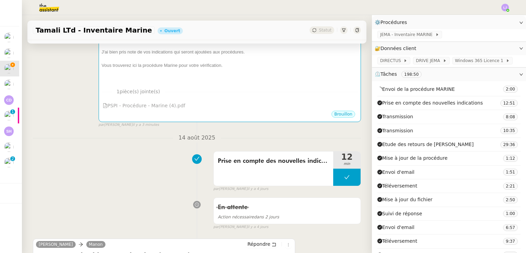
scroll to position [39, 0]
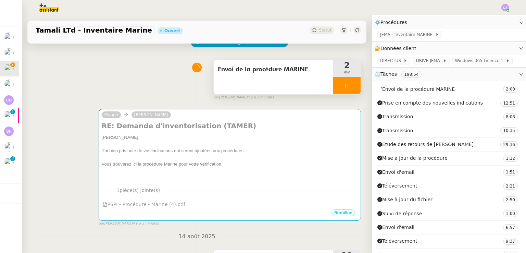
click at [333, 91] on div at bounding box center [346, 85] width 27 height 17
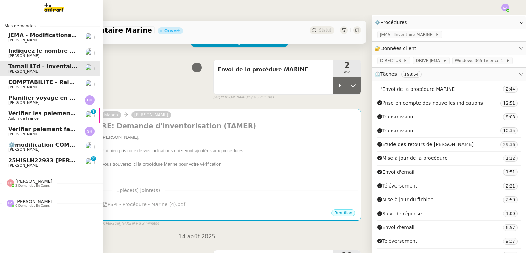
click at [77, 53] on link "Indiquez le nombre d'actions pour Ecohub [PERSON_NAME]" at bounding box center [48, 53] width 103 height 16
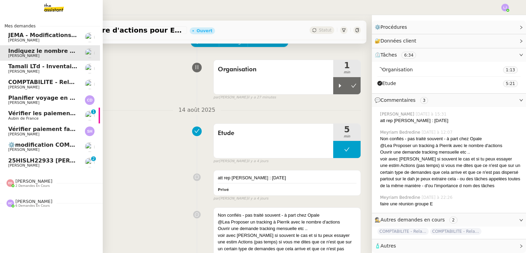
scroll to position [75, 0]
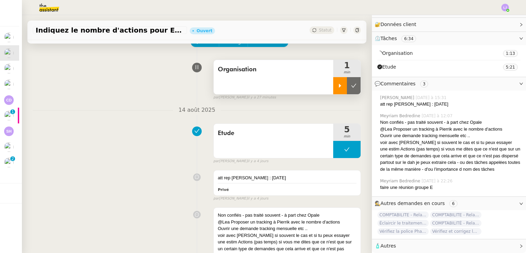
click at [337, 88] on icon at bounding box center [339, 85] width 5 height 5
click at [106, 158] on div "Etude 5 min false par Léa J. il y a 4 jours" at bounding box center [197, 142] width 328 height 44
click at [341, 83] on div at bounding box center [346, 85] width 27 height 17
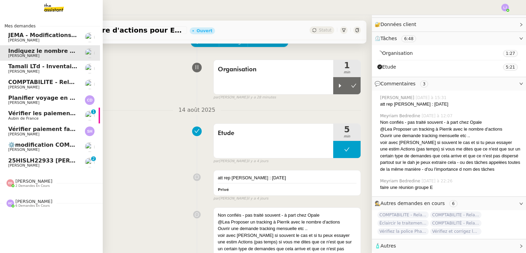
click at [59, 65] on span "Tamali LTd - Inventaire Marine" at bounding box center [54, 66] width 93 height 7
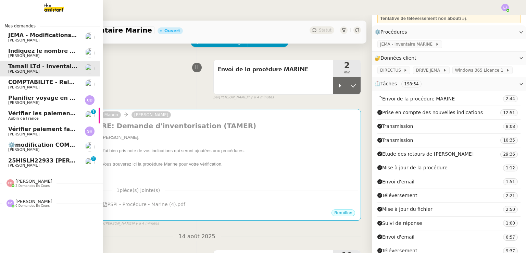
scroll to position [84, 0]
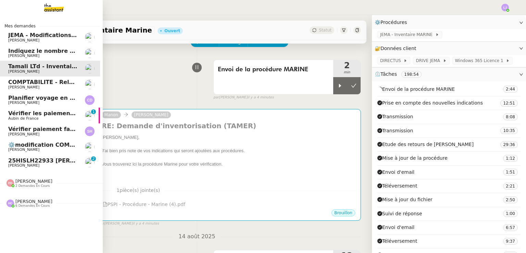
click at [35, 163] on span "[PERSON_NAME]" at bounding box center [42, 165] width 69 height 4
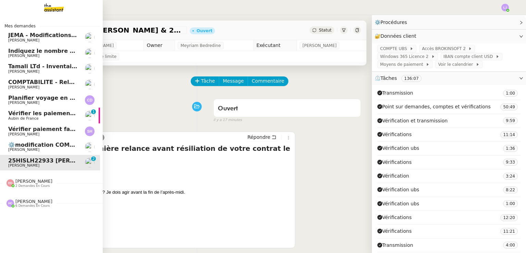
click at [81, 74] on link "Tamali LTd - Inventaire Marine [PERSON_NAME]" at bounding box center [48, 69] width 103 height 16
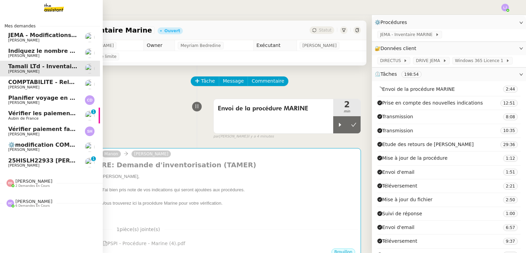
click at [51, 33] on span "JEMA - Modifications procédures" at bounding box center [58, 35] width 100 height 7
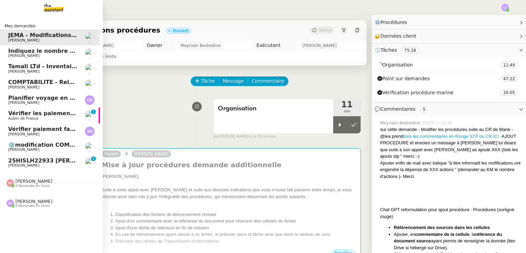
click at [49, 65] on span "Tamali LTd - Inventaire Marine" at bounding box center [54, 66] width 93 height 7
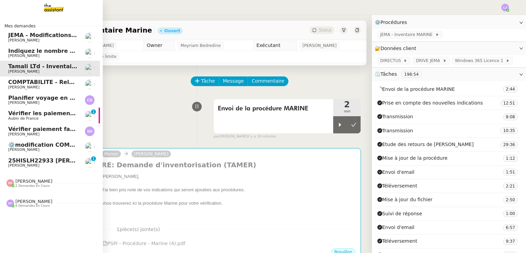
click at [57, 35] on span "JEMA - Modifications procédures" at bounding box center [58, 35] width 100 height 7
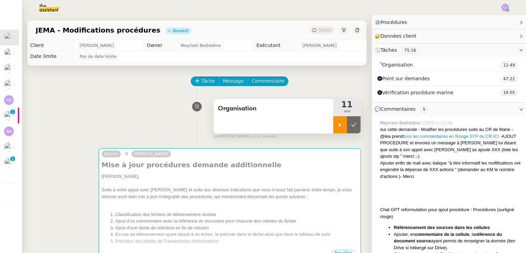
click at [337, 125] on icon at bounding box center [339, 124] width 5 height 5
click at [344, 125] on icon at bounding box center [346, 124] width 5 height 5
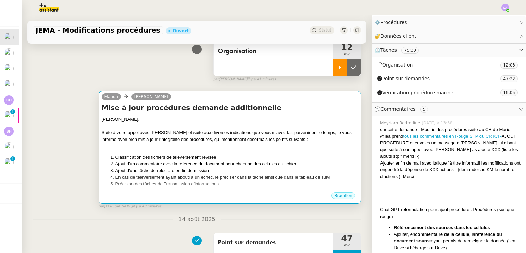
scroll to position [57, 0]
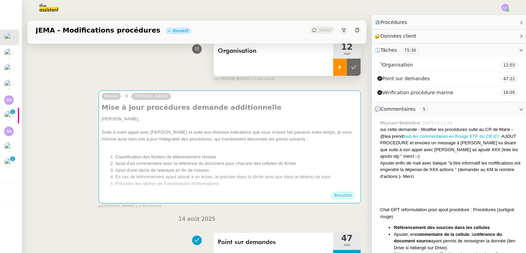
click at [65, 97] on div "Manon Johanna Massa Mise à jour procédures demande additionnelle Johanna, Suite…" at bounding box center [197, 146] width 328 height 125
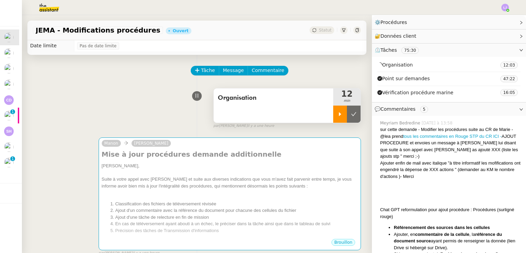
scroll to position [0, 0]
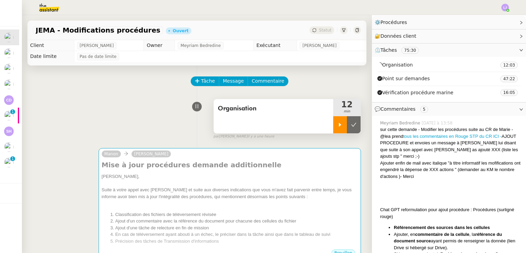
click at [338, 83] on div "Tâche Message Commentaire" at bounding box center [275, 84] width 169 height 16
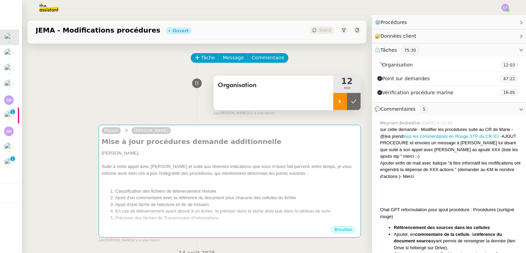
scroll to position [23, 0]
click at [77, 103] on div "Organisation 12 min false par Léa J. il y a une heure" at bounding box center [197, 95] width 328 height 44
click at [337, 104] on icon at bounding box center [339, 101] width 5 height 5
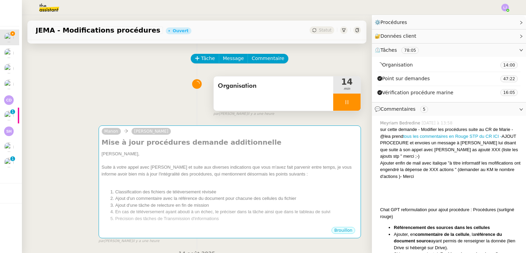
click at [333, 104] on div at bounding box center [346, 101] width 27 height 17
